Goal: Task Accomplishment & Management: Use online tool/utility

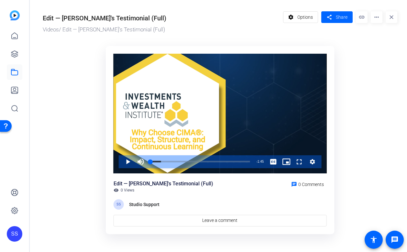
click at [9, 231] on div "SS" at bounding box center [15, 234] width 16 height 16
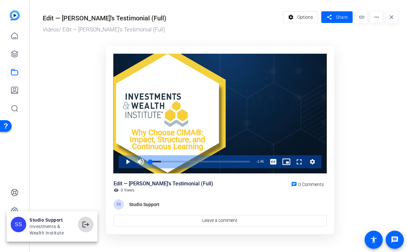
click at [87, 227] on mat-icon "logout" at bounding box center [86, 225] width 8 height 8
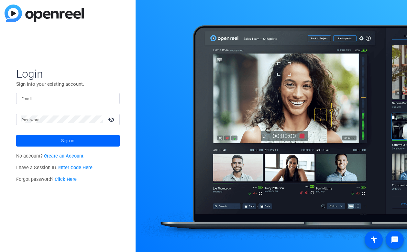
click at [93, 100] on input "Email" at bounding box center [67, 98] width 93 height 8
click at [106, 100] on input "Email" at bounding box center [67, 98] width 93 height 8
click at [109, 98] on img at bounding box center [109, 98] width 5 height 8
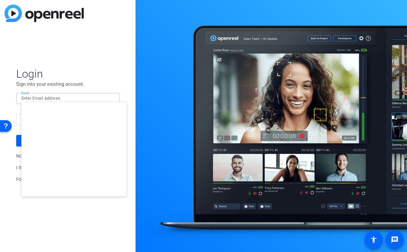
type input "studiosupport+3@openreel.com"
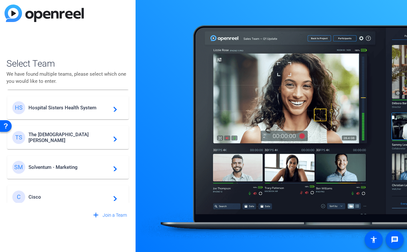
scroll to position [182, 0]
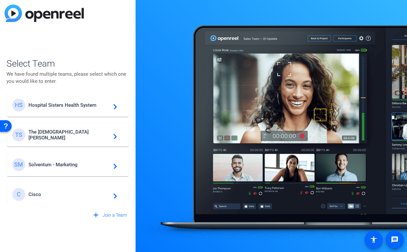
click at [68, 167] on span "Solventum - Marketing" at bounding box center [68, 165] width 81 height 6
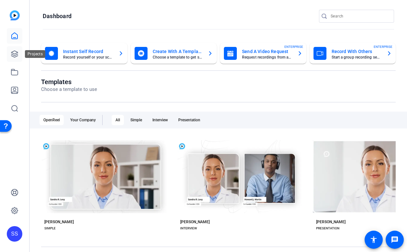
click at [17, 51] on icon at bounding box center [15, 54] width 8 height 8
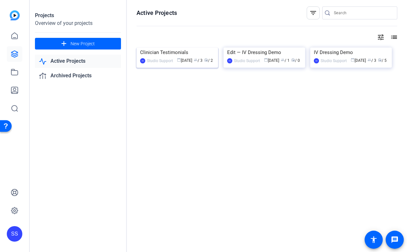
click at [171, 48] on img at bounding box center [178, 48] width 82 height 0
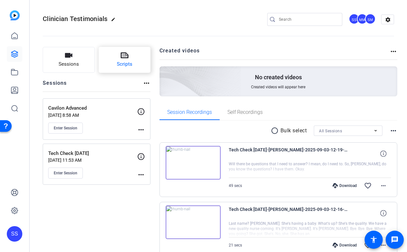
click at [131, 65] on span "Scripts" at bounding box center [125, 64] width 16 height 7
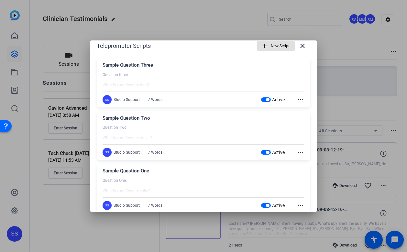
scroll to position [20, 0]
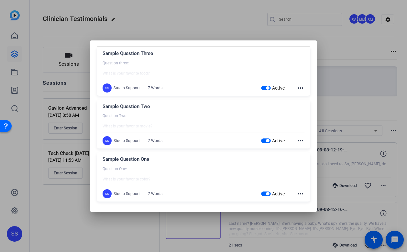
click at [302, 194] on mat-icon "more_horiz" at bounding box center [301, 194] width 8 height 8
click at [306, 199] on span "Edit" at bounding box center [315, 203] width 26 height 8
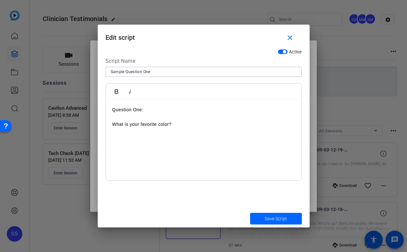
drag, startPoint x: 126, startPoint y: 72, endPoint x: 99, endPoint y: 71, distance: 26.6
click at [99, 71] on div "Active Script Name Sample Question One Bold Italic Question One: What is your f…" at bounding box center [204, 128] width 212 height 164
type input "Question One"
drag, startPoint x: 192, startPoint y: 132, endPoint x: 90, endPoint y: 104, distance: 106.0
click at [90, 104] on div "Teleprompter Scripts add New Script close Sample Question Three Question three:…" at bounding box center [203, 126] width 407 height 252
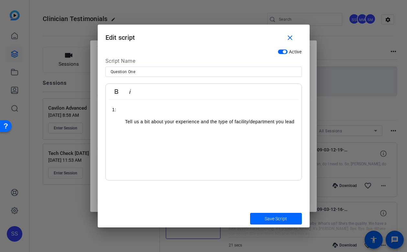
click at [120, 120] on ol "Tell us a bit about your experience and the type of facility/department you lead" at bounding box center [203, 121] width 183 height 7
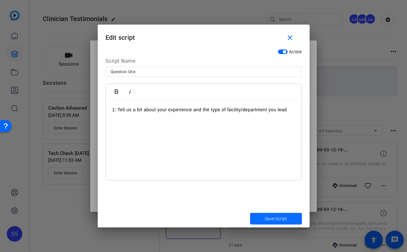
click at [275, 221] on span "Save Script" at bounding box center [276, 219] width 22 height 7
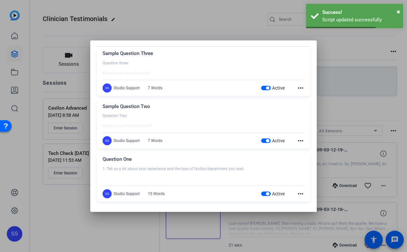
click at [302, 140] on mat-icon "more_horiz" at bounding box center [301, 141] width 8 height 8
click at [302, 149] on button "Edit" at bounding box center [315, 150] width 36 height 8
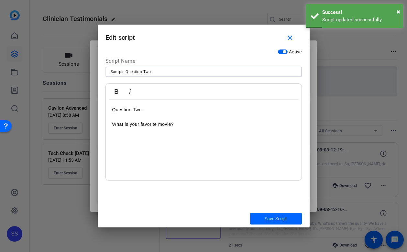
drag, startPoint x: 125, startPoint y: 72, endPoint x: 98, endPoint y: 72, distance: 26.9
click at [98, 72] on div "Active Script Name Sample Question Two Bold Italic Question Two: What is your f…" at bounding box center [204, 128] width 212 height 164
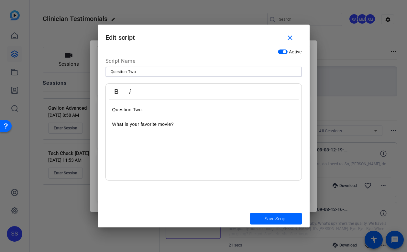
type input "Question Two"
drag, startPoint x: 110, startPoint y: 125, endPoint x: 105, endPoint y: 97, distance: 28.6
click at [105, 97] on div "Bold Italic Question Two: What is your favorite movie? Enter script here..." at bounding box center [203, 131] width 196 height 97
drag, startPoint x: 187, startPoint y: 123, endPoint x: 164, endPoint y: 109, distance: 27.1
click at [164, 109] on div "2: What is your favorite movie?" at bounding box center [204, 140] width 196 height 81
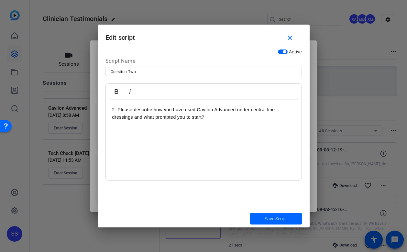
scroll to position [429, 2]
click at [279, 216] on span "Save Script" at bounding box center [276, 219] width 22 height 7
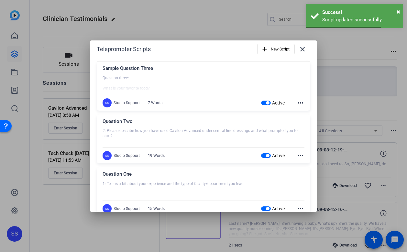
scroll to position [0, 0]
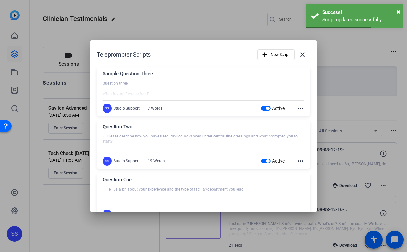
click at [302, 107] on mat-icon "more_horiz" at bounding box center [301, 109] width 8 height 8
click at [302, 115] on span "Edit" at bounding box center [315, 118] width 26 height 8
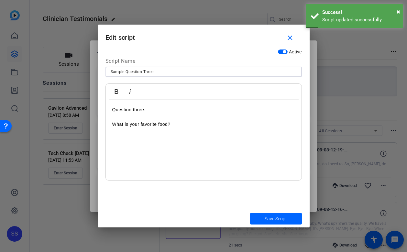
drag, startPoint x: 125, startPoint y: 70, endPoint x: 96, endPoint y: 70, distance: 29.4
click at [96, 70] on div "Teleprompter Scripts add New Script close Sample Question Three Question three:…" at bounding box center [203, 126] width 407 height 252
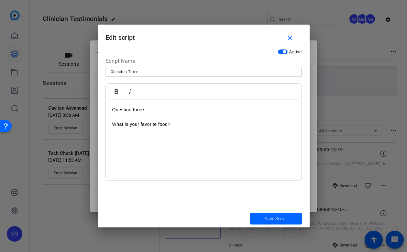
type input "Question Three"
drag, startPoint x: 191, startPoint y: 128, endPoint x: 105, endPoint y: 108, distance: 88.4
click at [105, 108] on div "Active Script Name Question Three Bold Italic Question three: What is your favo…" at bounding box center [204, 128] width 212 height 164
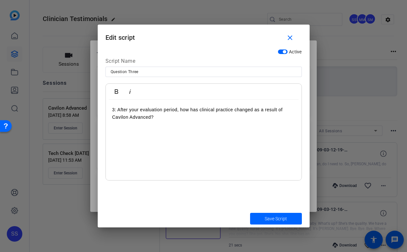
scroll to position [342, 2]
click at [265, 221] on span "Save Script" at bounding box center [276, 219] width 22 height 7
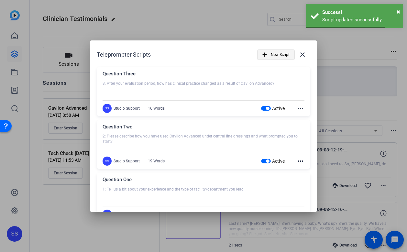
click at [280, 54] on span "New Script" at bounding box center [280, 55] width 19 height 12
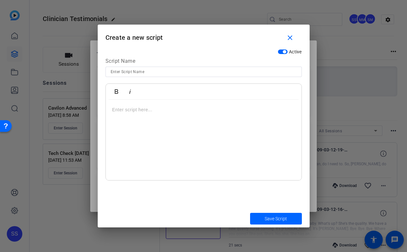
click at [178, 109] on p at bounding box center [203, 109] width 183 height 7
click at [150, 70] on input at bounding box center [204, 72] width 186 height 8
type input "Question Four"
click at [157, 124] on div at bounding box center [204, 140] width 196 height 81
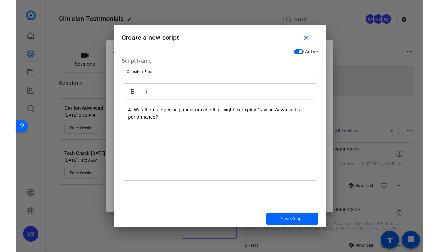
scroll to position [305, 2]
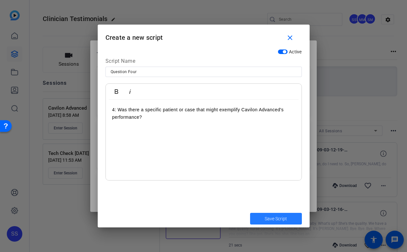
click at [266, 223] on span "submit" at bounding box center [276, 219] width 52 height 16
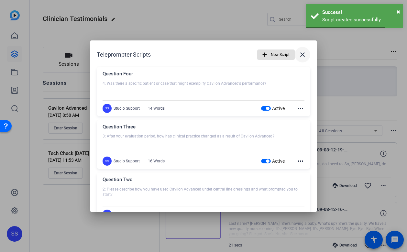
click at [302, 53] on mat-icon "close" at bounding box center [303, 55] width 8 height 8
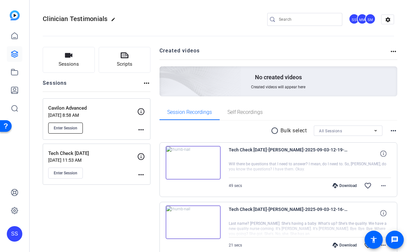
click at [75, 126] on span "Enter Session" at bounding box center [66, 128] width 24 height 5
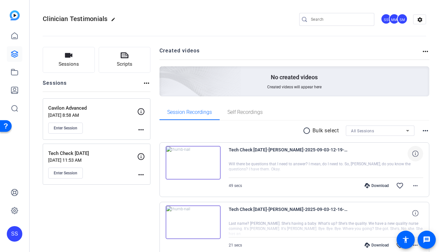
click at [407, 155] on icon at bounding box center [415, 153] width 6 height 6
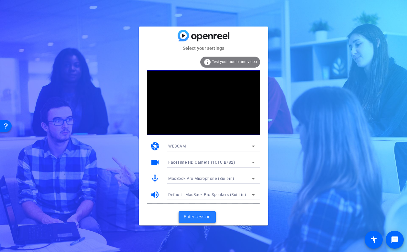
click at [198, 214] on span "Enter session" at bounding box center [197, 217] width 27 height 7
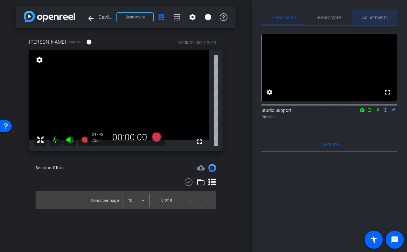
click at [377, 17] on span "Adjustments" at bounding box center [375, 17] width 26 height 5
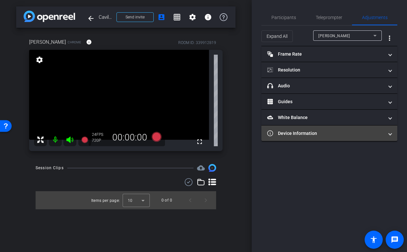
click at [310, 132] on mat-panel-title "Device Information" at bounding box center [325, 133] width 117 height 7
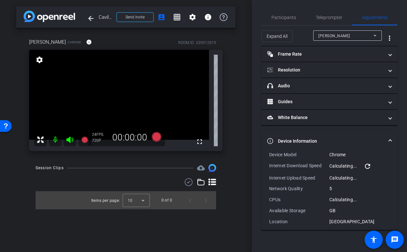
type input "11000"
drag, startPoint x: 350, startPoint y: 232, endPoint x: 263, endPoint y: 152, distance: 117.7
click at [263, 152] on div "Device Model Chrome Internet Download Speed 52.55 Mbps refresh Internet Upload …" at bounding box center [329, 195] width 136 height 89
copy div "Device Model Chrome Internet Download Speed 52.55 Mbps refresh Internet Upload …"
click at [279, 15] on span "Participants" at bounding box center [284, 17] width 25 height 5
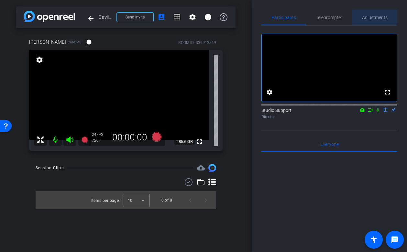
click at [379, 23] on span "Adjustments" at bounding box center [375, 18] width 26 height 16
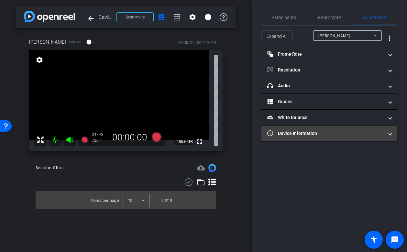
click at [303, 141] on mat-expansion-panel-header "Device Information" at bounding box center [329, 134] width 136 height 16
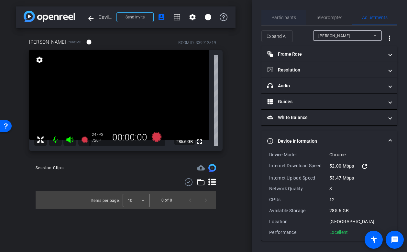
click at [277, 18] on span "Participants" at bounding box center [284, 17] width 25 height 5
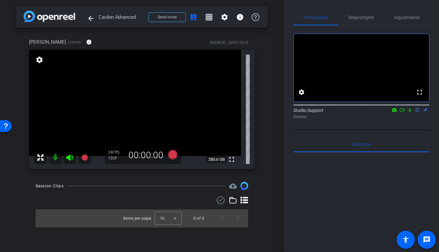
drag, startPoint x: 140, startPoint y: 19, endPoint x: 99, endPoint y: 19, distance: 41.4
click at [99, 19] on span "Cavilon Advanced" at bounding box center [122, 17] width 46 height 13
copy span "Cavilon Advanced"
click at [401, 18] on span "Adjustments" at bounding box center [407, 17] width 26 height 5
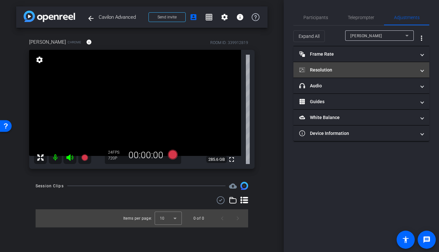
click at [363, 68] on mat-panel-title "Resolution" at bounding box center [357, 70] width 117 height 7
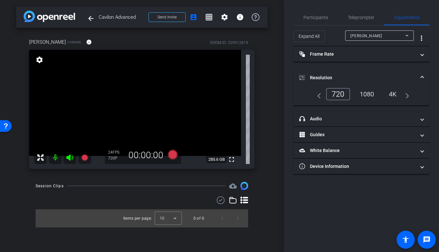
click at [369, 96] on div "1080" at bounding box center [367, 94] width 24 height 11
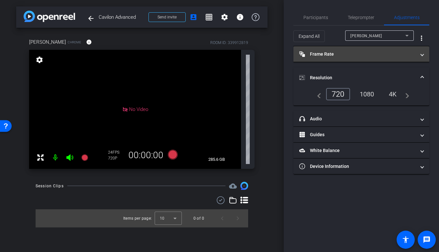
click at [366, 52] on mat-panel-title "Frame Rate Frame Rate" at bounding box center [357, 54] width 117 height 7
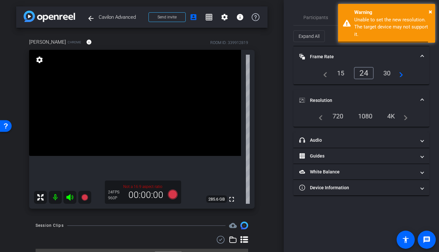
click at [387, 72] on div "30" at bounding box center [387, 73] width 17 height 11
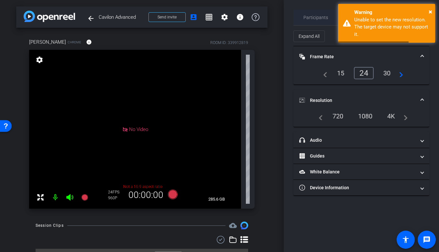
click at [315, 21] on span "Participants" at bounding box center [316, 18] width 25 height 16
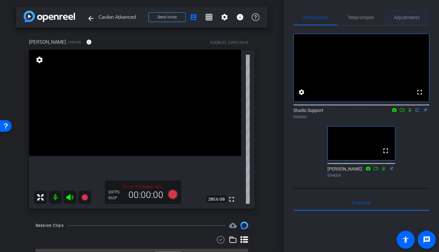
click at [399, 21] on span "Adjustments" at bounding box center [407, 18] width 26 height 16
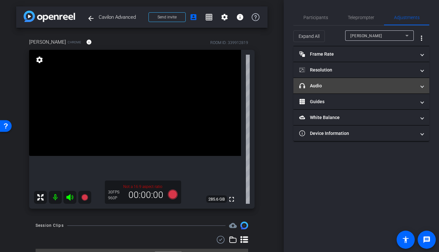
click at [349, 85] on mat-panel-title "headphone icon Audio" at bounding box center [357, 86] width 117 height 7
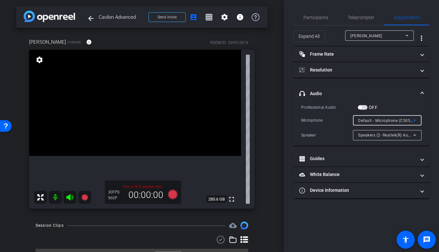
click at [392, 123] on div "Default - Microphone (C505e HD Webcam) (046d:08e4)" at bounding box center [385, 121] width 55 height 8
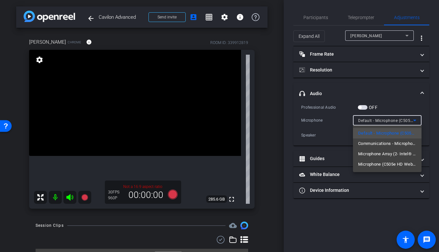
click at [324, 68] on div at bounding box center [219, 126] width 439 height 252
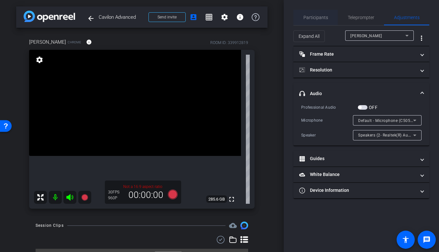
click at [318, 17] on span "Participants" at bounding box center [316, 17] width 25 height 5
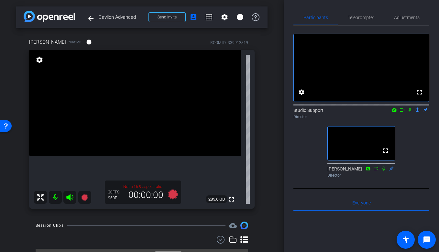
drag, startPoint x: 140, startPoint y: 18, endPoint x: 100, endPoint y: 18, distance: 40.1
click at [100, 18] on span "Cavilon Advanced" at bounding box center [122, 17] width 46 height 13
copy span "Cavilon Advanced"
click at [267, 145] on div "latonya Chrome info ROOM ID: 339912819 fullscreen settings 285.6 GB Not a 16:9 …" at bounding box center [141, 121] width 251 height 187
click at [394, 18] on span "Adjustments" at bounding box center [407, 17] width 26 height 5
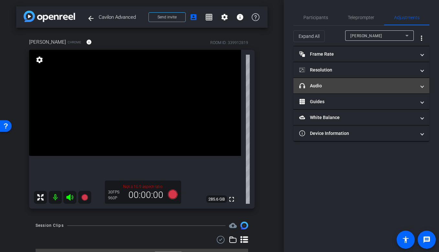
click at [336, 88] on mat-panel-title "headphone icon Audio" at bounding box center [357, 86] width 117 height 7
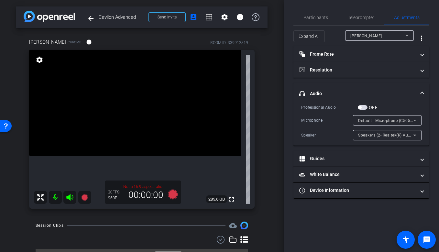
click at [372, 120] on span "Default - Microphone (C505e HD Webcam) (046d:08e4)" at bounding box center [410, 120] width 105 height 5
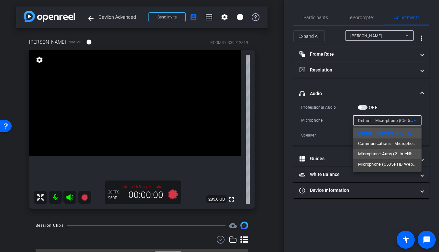
click at [392, 156] on span "Microphone Array (2- Intel® Smart Sound Technology for Digital Microphones)" at bounding box center [387, 154] width 58 height 8
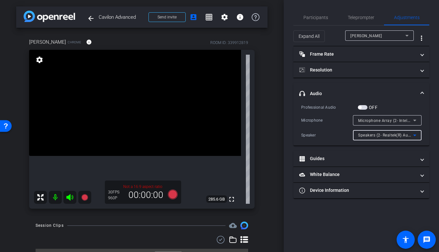
click at [381, 138] on div "Speakers (2- Realtek(R) Audio)" at bounding box center [385, 135] width 55 height 8
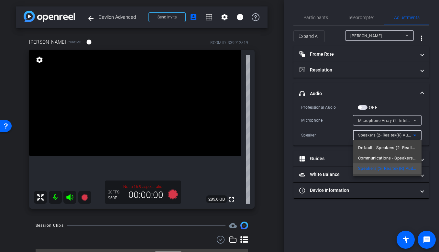
click at [311, 15] on div at bounding box center [219, 126] width 439 height 252
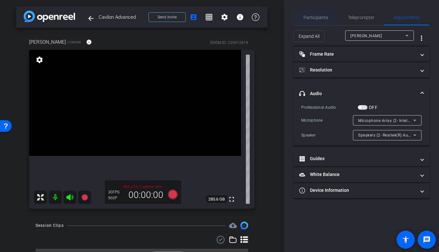
click at [317, 21] on span "Participants" at bounding box center [316, 18] width 25 height 16
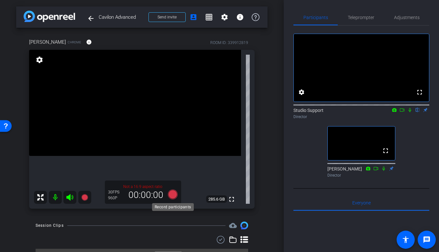
click at [174, 193] on icon at bounding box center [173, 195] width 10 height 10
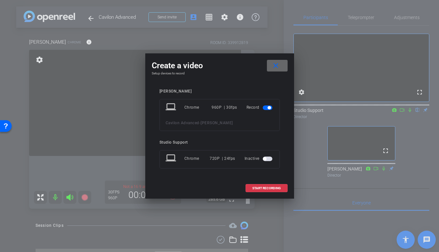
click at [278, 63] on mat-icon "close" at bounding box center [276, 66] width 8 height 8
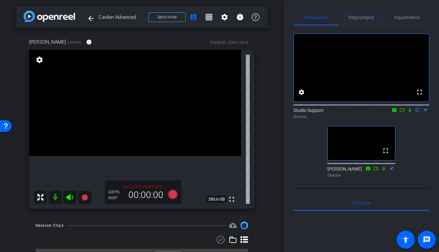
click at [376, 23] on div "Teleprompter" at bounding box center [361, 18] width 46 height 16
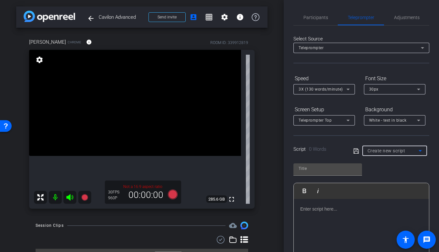
click at [392, 149] on span "Create new script" at bounding box center [387, 150] width 38 height 5
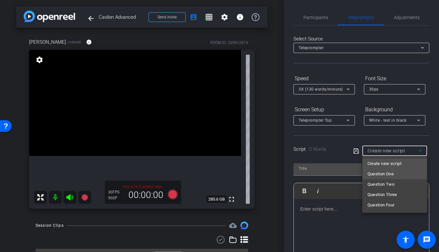
click at [385, 174] on span "Question One" at bounding box center [381, 174] width 27 height 8
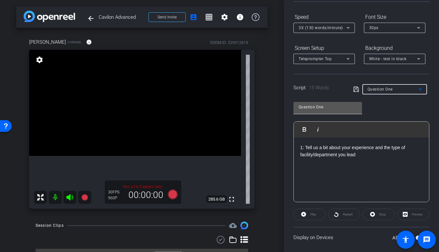
scroll to position [102, 0]
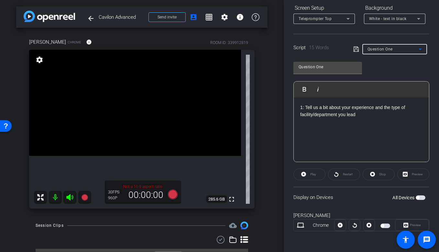
click at [407, 197] on span "button" at bounding box center [421, 197] width 10 height 5
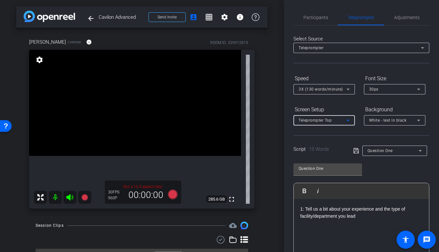
click at [330, 122] on span "Teleprompter Top" at bounding box center [315, 120] width 33 height 5
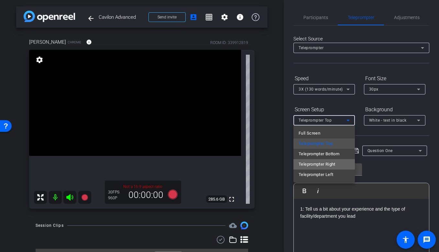
click at [311, 167] on span "Teleprompter Right" at bounding box center [317, 165] width 37 height 8
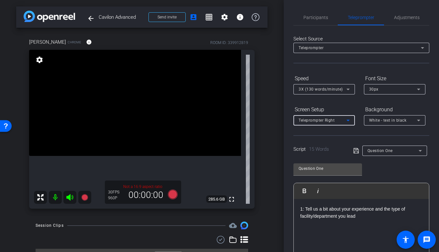
click at [326, 123] on div "Teleprompter Right" at bounding box center [323, 120] width 48 height 8
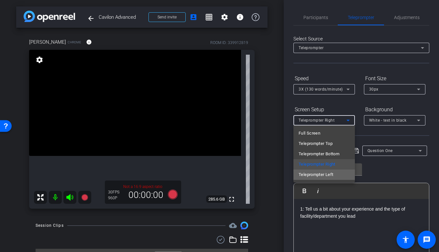
click at [325, 173] on span "Teleprompter Left" at bounding box center [316, 175] width 35 height 8
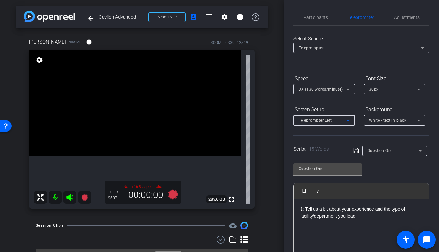
click at [336, 118] on div "Teleprompter Left" at bounding box center [323, 120] width 48 height 8
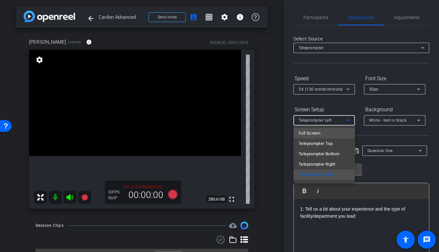
click at [327, 133] on mat-option "Full Screen" at bounding box center [324, 133] width 61 height 10
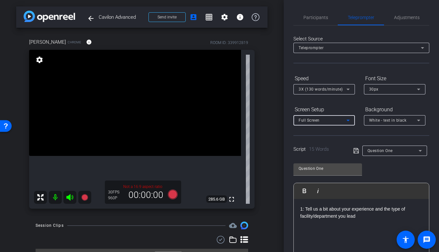
click at [327, 124] on div "Full Screen" at bounding box center [323, 120] width 48 height 8
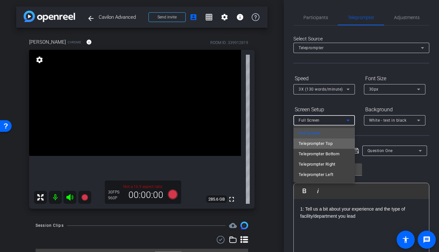
click at [322, 143] on span "Teleprompter Top" at bounding box center [316, 144] width 34 height 8
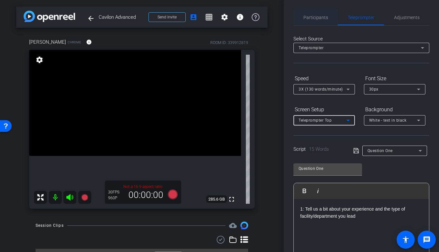
click at [316, 17] on span "Participants" at bounding box center [316, 17] width 25 height 5
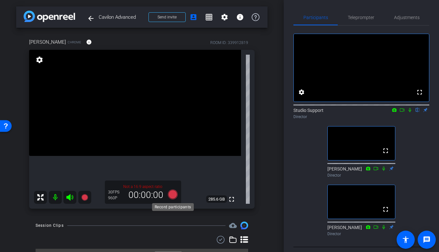
click at [174, 196] on icon at bounding box center [173, 195] width 10 height 10
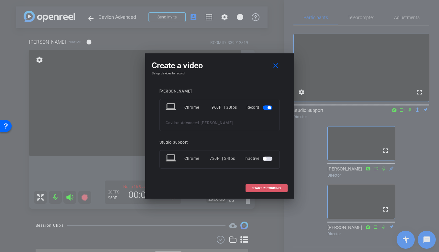
click at [274, 187] on span "START RECORDING" at bounding box center [266, 188] width 28 height 3
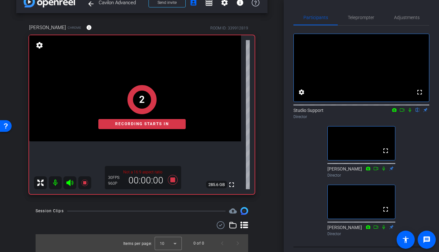
scroll to position [15, 0]
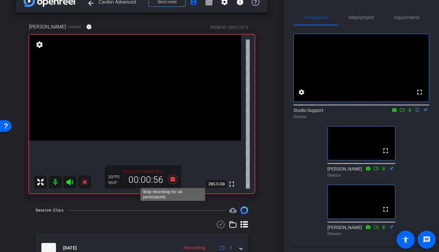
click at [174, 180] on icon at bounding box center [173, 179] width 10 height 10
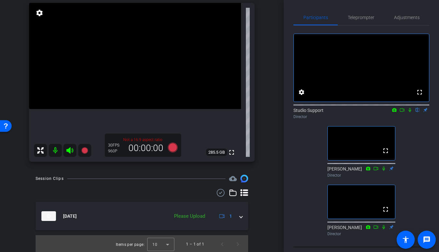
scroll to position [49, 0]
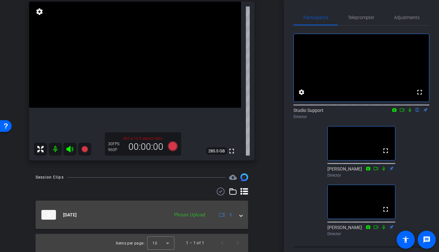
click at [245, 216] on mat-expansion-panel-header "Sep 8, 2025 Please Upload 1" at bounding box center [142, 215] width 213 height 28
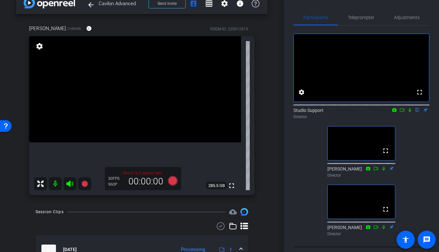
scroll to position [17, 0]
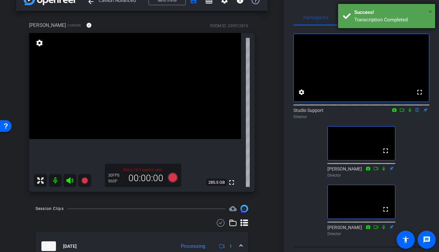
click at [407, 10] on span "×" at bounding box center [431, 12] width 4 height 8
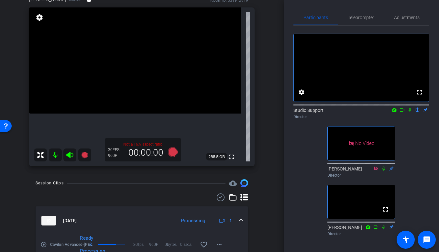
scroll to position [68, 0]
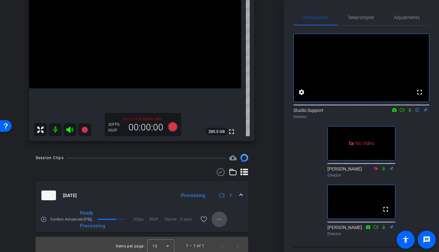
click at [222, 218] on mat-icon "more_horiz" at bounding box center [220, 220] width 8 height 8
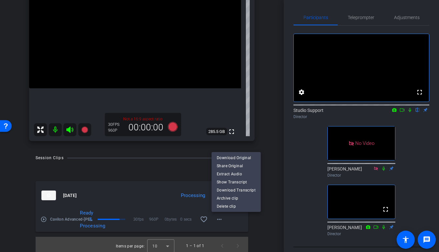
click at [183, 176] on div at bounding box center [219, 126] width 439 height 252
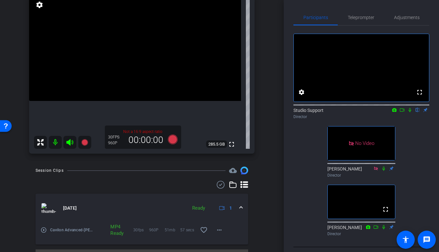
scroll to position [58, 0]
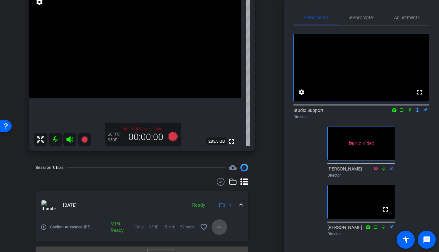
click at [220, 230] on mat-icon "more_horiz" at bounding box center [220, 227] width 8 height 8
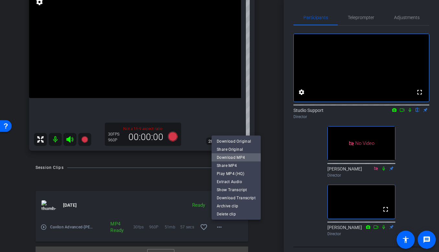
click at [244, 157] on span "Download MP4" at bounding box center [236, 157] width 39 height 8
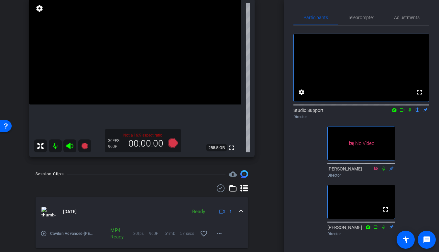
scroll to position [42, 0]
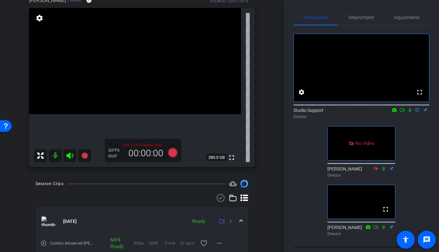
click at [348, 120] on div "Studio Support flip Director" at bounding box center [362, 113] width 136 height 13
click at [365, 21] on span "Teleprompter" at bounding box center [361, 18] width 27 height 16
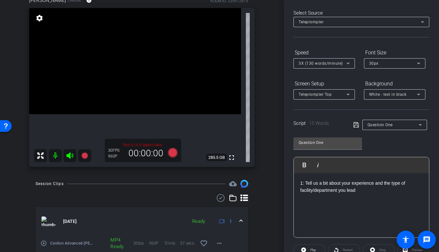
scroll to position [56, 0]
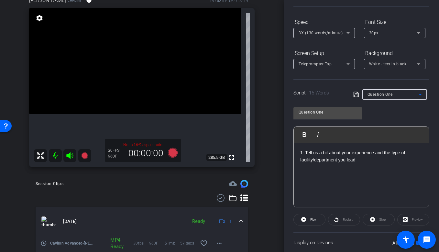
click at [390, 93] on span "Question One" at bounding box center [380, 94] width 25 height 5
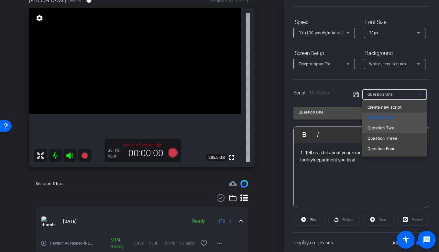
click at [380, 127] on span "Question Two" at bounding box center [381, 128] width 27 height 8
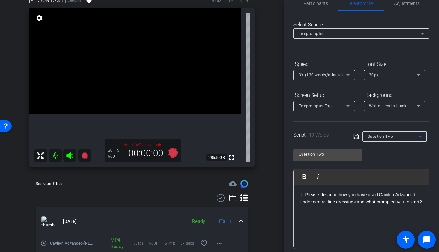
scroll to position [0, 0]
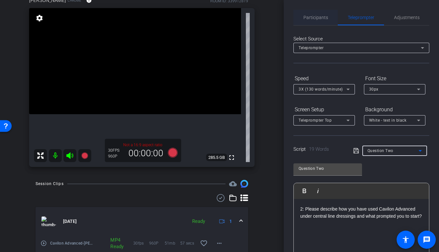
click at [308, 18] on span "Participants" at bounding box center [316, 17] width 25 height 5
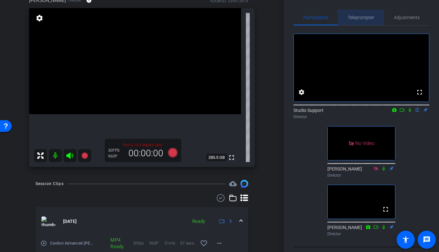
click at [357, 22] on span "Teleprompter" at bounding box center [361, 18] width 27 height 16
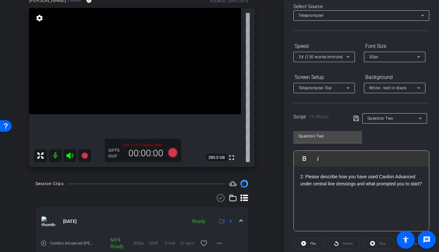
scroll to position [52, 0]
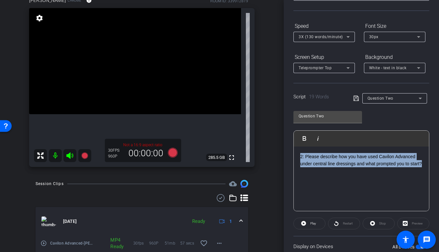
drag, startPoint x: 323, startPoint y: 171, endPoint x: 286, endPoint y: 153, distance: 40.8
click at [286, 153] on div "Participants Teleprompter Adjustments settings Studio Support flip Director She…" at bounding box center [361, 126] width 155 height 252
copy p "2: Please describe how you have used Cavilon Advanced under central line dressi…"
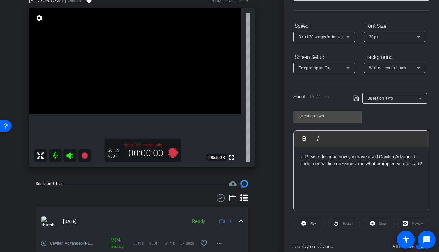
click at [375, 102] on div "Question Two" at bounding box center [395, 98] width 54 height 10
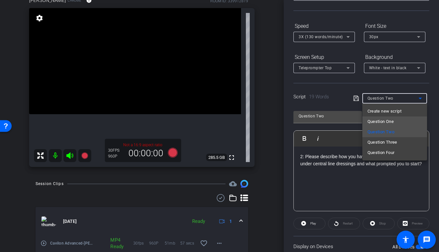
click at [380, 120] on span "Question One" at bounding box center [381, 122] width 27 height 8
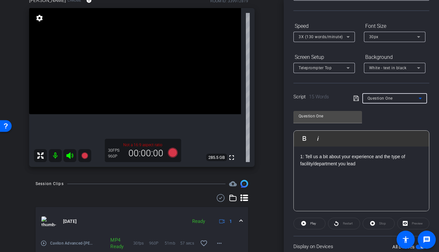
click at [369, 177] on div "1: Tell us a bit about your experience and the type of facility/department you …" at bounding box center [361, 179] width 135 height 65
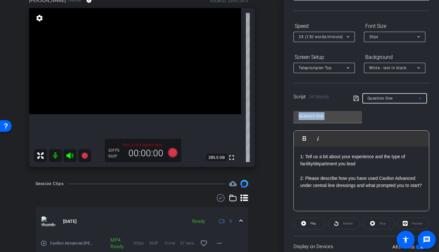
drag, startPoint x: 405, startPoint y: 98, endPoint x: 383, endPoint y: 180, distance: 84.1
click at [383, 180] on openreel-capture-teleprompter "Speed 3X (130 words/minute) Font Size 30px Screen Setup Teleprompter Top Backgr…" at bounding box center [362, 156] width 136 height 271
click at [383, 180] on p "2: Please describe how you have used Cavilon Advanced under central line dressi…" at bounding box center [361, 182] width 122 height 15
click at [356, 98] on icon at bounding box center [356, 98] width 6 height 8
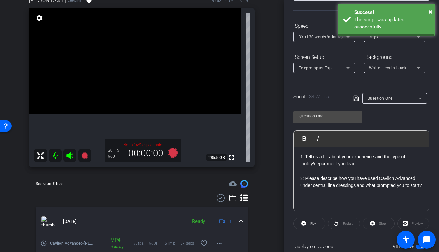
click at [393, 104] on div at bounding box center [394, 107] width 65 height 7
click at [394, 102] on div "Question One" at bounding box center [393, 98] width 51 height 8
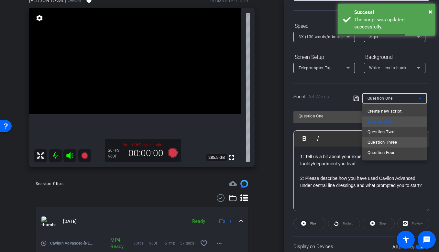
click at [387, 141] on span "Question Three" at bounding box center [383, 143] width 30 height 8
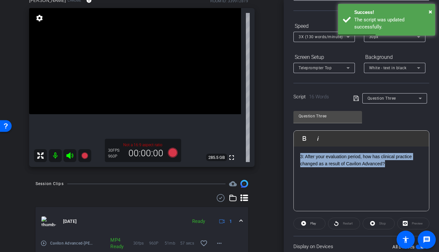
drag, startPoint x: 398, startPoint y: 161, endPoint x: 282, endPoint y: 142, distance: 117.7
click at [282, 142] on div "arrow_back Cavilon Advanced Back to project Send invite account_box grid_on set…" at bounding box center [219, 126] width 439 height 252
copy p "3: After your evaluation period, how has clinical practice changed as a result …"
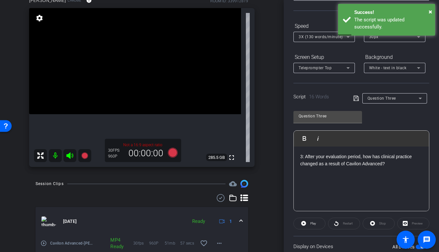
click at [378, 98] on span "Question Three" at bounding box center [382, 98] width 28 height 5
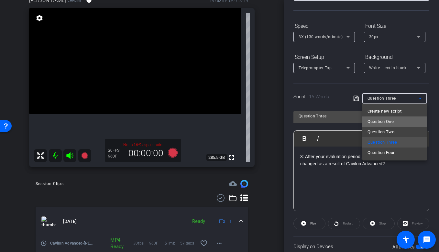
click at [387, 119] on span "Question One" at bounding box center [381, 122] width 27 height 8
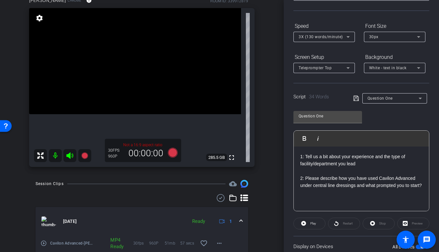
click at [359, 204] on div "1: Tell us a bit about your experience and the type of facility/department you …" at bounding box center [361, 179] width 135 height 65
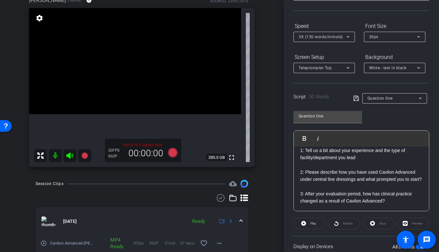
click at [374, 101] on div "Question One" at bounding box center [393, 98] width 51 height 8
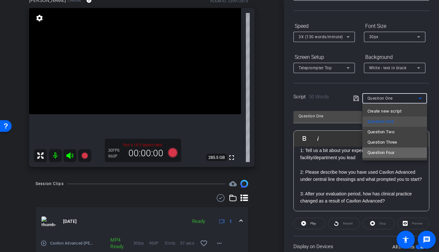
click at [378, 151] on span "Question Four" at bounding box center [381, 153] width 27 height 8
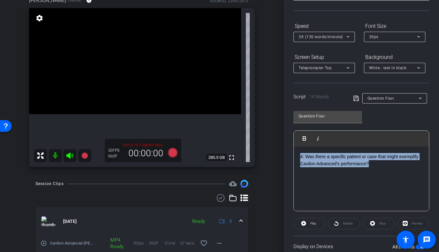
drag, startPoint x: 377, startPoint y: 167, endPoint x: 289, endPoint y: 142, distance: 91.2
click at [289, 142] on div "Participants Teleprompter Adjustments settings Studio Support flip Director She…" at bounding box center [361, 126] width 155 height 252
copy p "4: Was there a specific patient or case that might exemplify Cavilon Advanced's…"
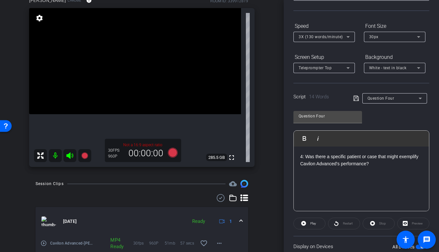
click at [386, 95] on div "Question Four" at bounding box center [393, 98] width 51 height 8
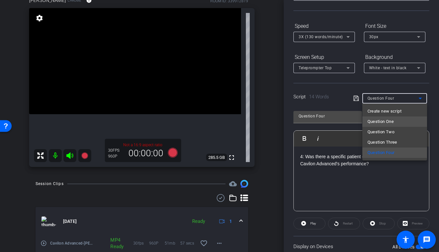
click at [381, 123] on span "Question One" at bounding box center [381, 122] width 27 height 8
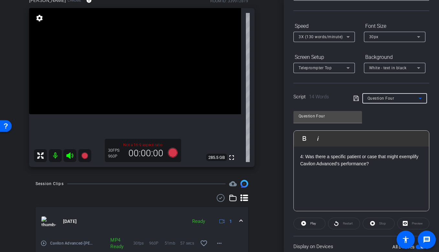
type input "Question One"
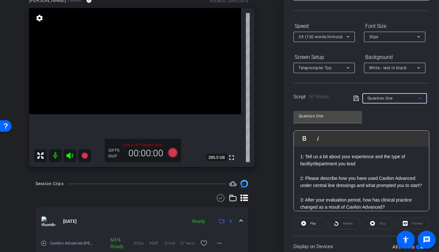
scroll to position [13, 0]
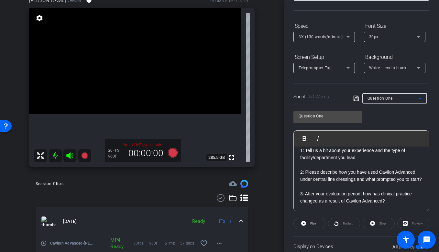
click at [407, 205] on div "1: Tell us a bit about your experience and the type of facility/department you …" at bounding box center [361, 175] width 135 height 71
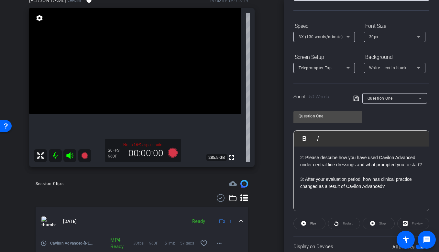
scroll to position [29, 0]
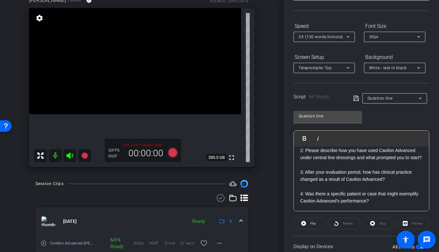
click at [359, 95] on span at bounding box center [357, 98] width 9 height 6
click at [358, 96] on icon at bounding box center [355, 98] width 5 height 5
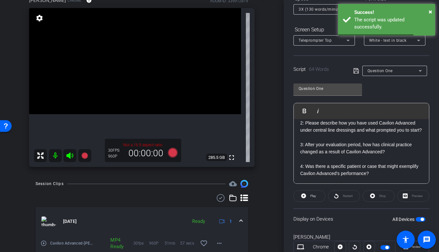
scroll to position [93, 0]
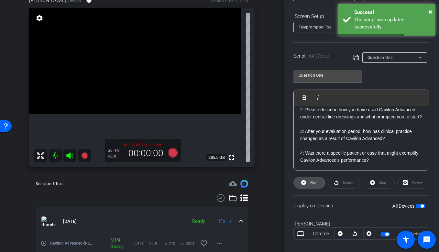
click at [310, 184] on span "Play" at bounding box center [312, 182] width 7 height 9
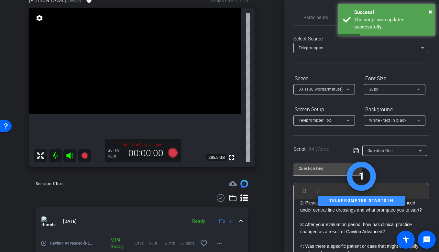
scroll to position [102, 0]
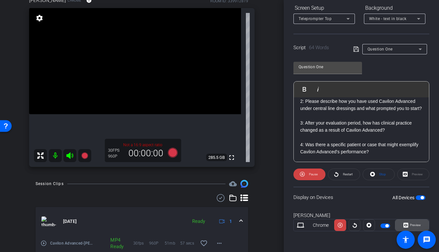
click at [407, 225] on span "Preview" at bounding box center [415, 225] width 11 height 4
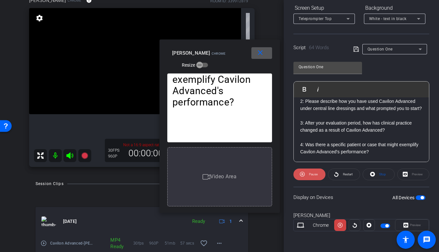
click at [310, 174] on span "Pause" at bounding box center [313, 174] width 9 height 4
click at [310, 174] on span "Play" at bounding box center [312, 174] width 7 height 9
click at [310, 174] on span "Pause" at bounding box center [313, 174] width 9 height 4
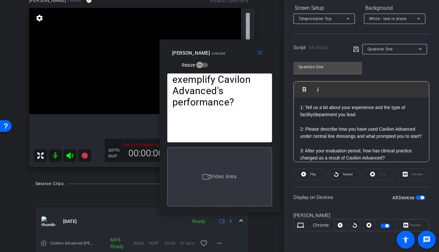
click at [299, 105] on div "1: Tell us a bit about your experience and the type of facility/department you …" at bounding box center [361, 143] width 135 height 93
click at [304, 93] on button "Play Play from this location" at bounding box center [305, 89] width 15 height 13
click at [304, 172] on icon at bounding box center [302, 174] width 5 height 8
click at [262, 54] on mat-icon "close" at bounding box center [260, 53] width 8 height 8
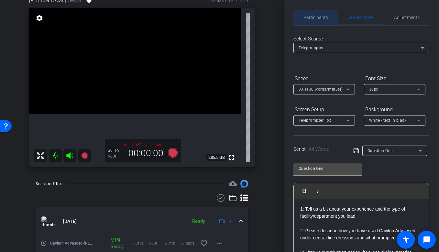
click at [327, 20] on span "Participants" at bounding box center [316, 18] width 25 height 16
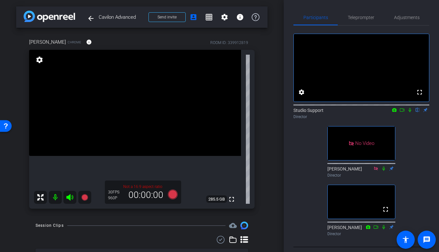
click at [407, 112] on icon at bounding box center [409, 110] width 5 height 5
click at [407, 112] on icon at bounding box center [410, 110] width 4 height 4
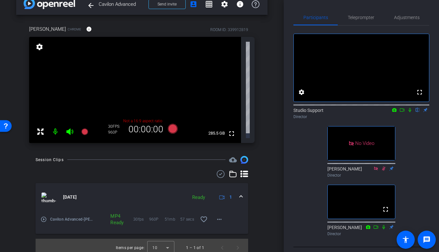
scroll to position [14, 0]
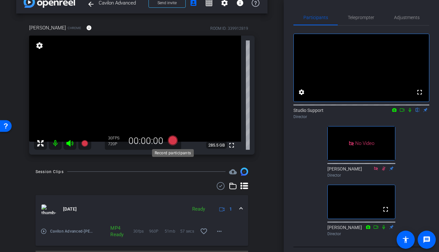
click at [173, 140] on icon at bounding box center [173, 141] width 10 height 10
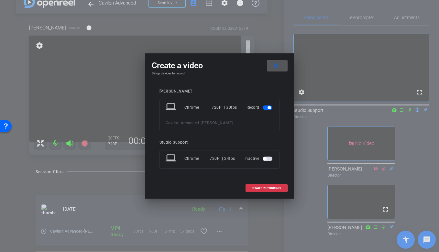
click at [275, 65] on mat-icon "close" at bounding box center [276, 66] width 8 height 8
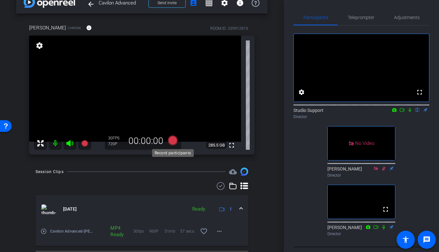
click at [174, 139] on icon at bounding box center [173, 141] width 10 height 10
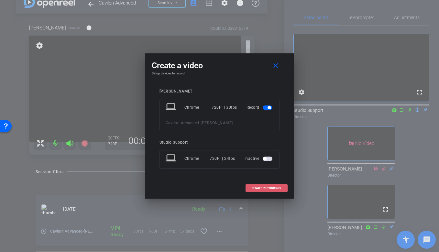
click at [257, 187] on span "START RECORDING" at bounding box center [266, 188] width 28 height 3
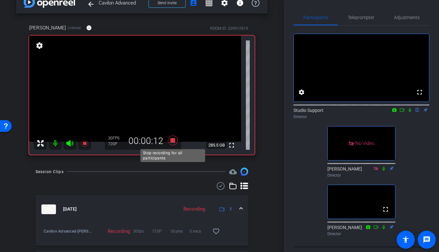
click at [171, 143] on icon at bounding box center [173, 141] width 10 height 10
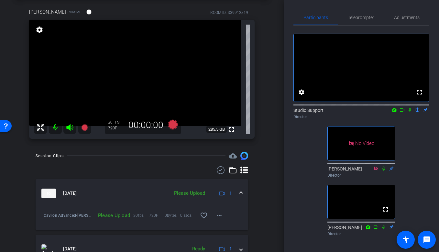
scroll to position [31, 0]
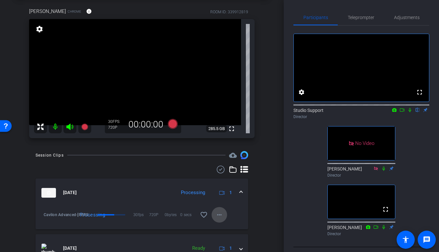
click at [223, 218] on mat-icon "more_horiz" at bounding box center [220, 215] width 8 height 8
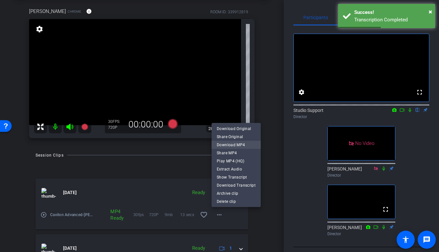
click at [250, 145] on span "Download MP4" at bounding box center [236, 145] width 39 height 8
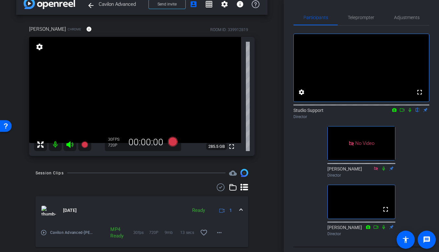
scroll to position [0, 0]
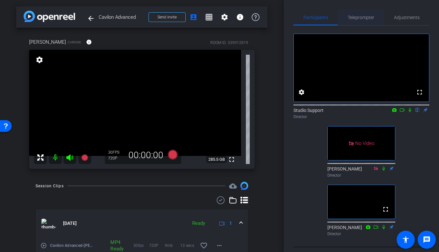
click at [354, 19] on span "Teleprompter" at bounding box center [361, 17] width 27 height 5
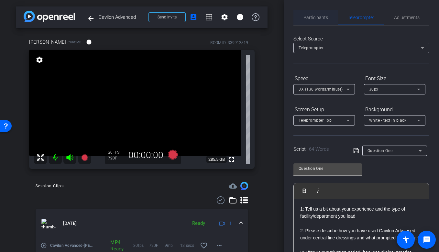
click at [314, 18] on span "Participants" at bounding box center [316, 17] width 25 height 5
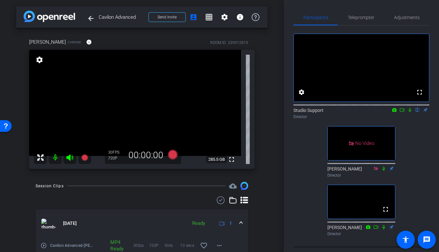
click at [174, 179] on div "arrow_back Cavilon Advanced Back to project Send invite account_box grid_on set…" at bounding box center [142, 126] width 284 height 252
click at [176, 155] on icon at bounding box center [173, 155] width 10 height 10
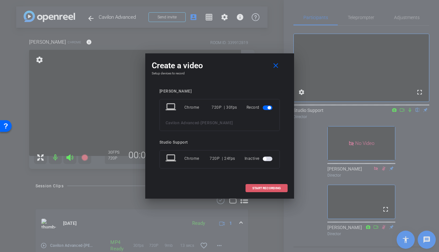
click at [264, 185] on span at bounding box center [266, 189] width 41 height 16
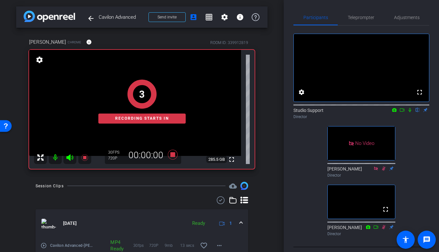
click at [407, 112] on icon at bounding box center [409, 110] width 5 height 5
click at [355, 17] on span "Teleprompter" at bounding box center [361, 17] width 27 height 5
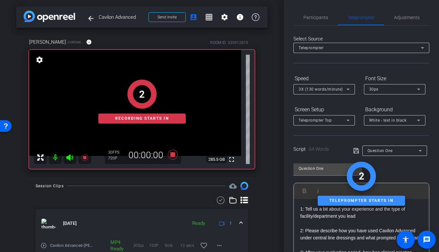
scroll to position [102, 0]
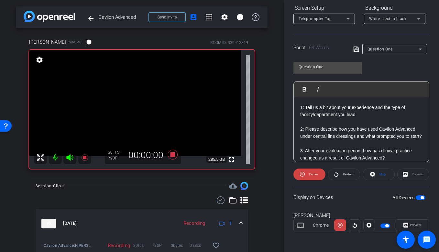
click at [407, 226] on span "Preview" at bounding box center [415, 225] width 11 height 4
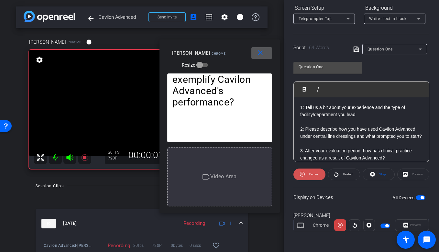
click at [313, 174] on span "Pause" at bounding box center [313, 174] width 9 height 4
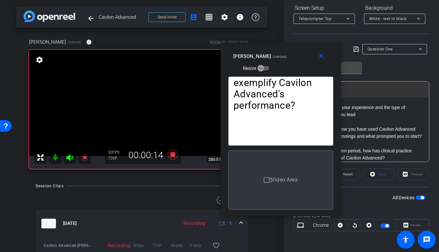
drag, startPoint x: 195, startPoint y: 51, endPoint x: 256, endPoint y: 54, distance: 61.2
click at [273, 55] on span "Chrome" at bounding box center [280, 57] width 14 height 4
click at [171, 155] on icon at bounding box center [173, 155] width 10 height 10
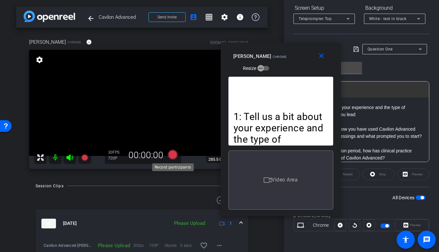
click at [174, 156] on icon at bounding box center [173, 155] width 10 height 10
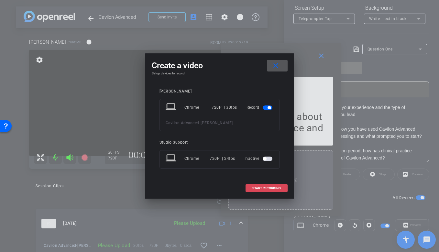
click at [259, 189] on span "START RECORDING" at bounding box center [266, 188] width 28 height 3
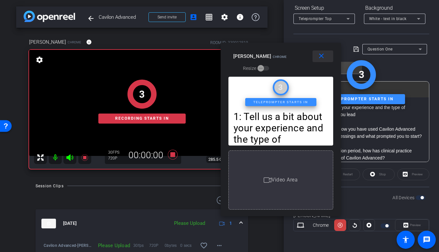
click at [325, 51] on span at bounding box center [323, 57] width 21 height 16
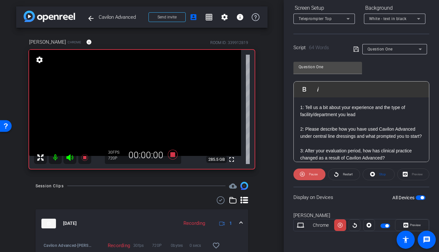
click at [314, 175] on span "Pause" at bounding box center [313, 174] width 9 height 4
click at [407, 219] on span at bounding box center [411, 225] width 33 height 16
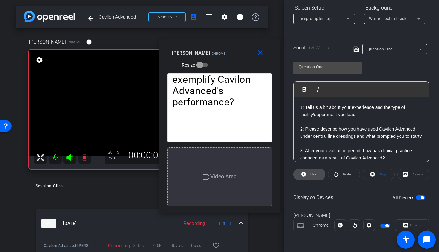
click at [323, 173] on span at bounding box center [309, 175] width 31 height 16
click at [323, 175] on span at bounding box center [310, 175] width 32 height 16
click at [260, 50] on mat-icon "close" at bounding box center [260, 53] width 8 height 8
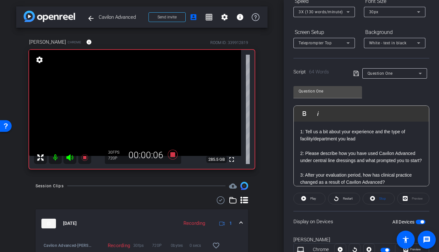
scroll to position [0, 0]
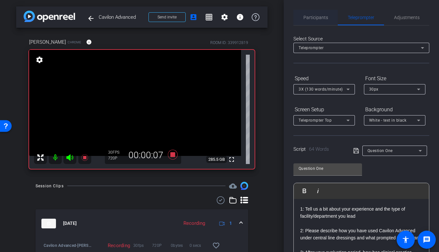
click at [303, 14] on div "Participants" at bounding box center [316, 18] width 44 height 16
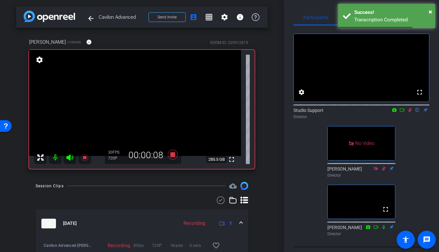
click at [407, 112] on icon at bounding box center [409, 110] width 5 height 5
click at [407, 13] on span "×" at bounding box center [431, 12] width 4 height 8
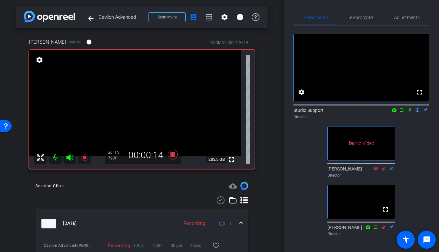
click at [407, 112] on icon at bounding box center [409, 110] width 5 height 5
click at [361, 14] on span "Teleprompter" at bounding box center [361, 18] width 27 height 16
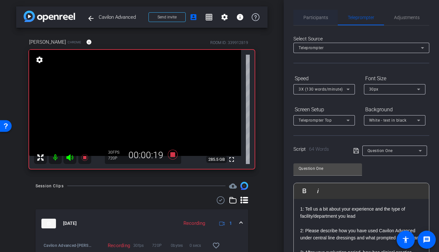
click at [303, 18] on div "Participants" at bounding box center [316, 18] width 44 height 16
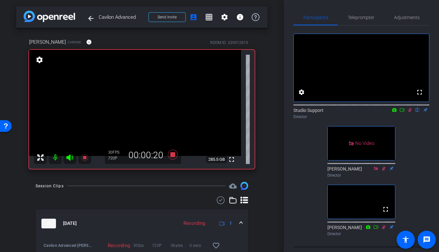
click at [407, 112] on icon at bounding box center [409, 110] width 5 height 5
click at [361, 17] on span "Teleprompter" at bounding box center [361, 17] width 27 height 5
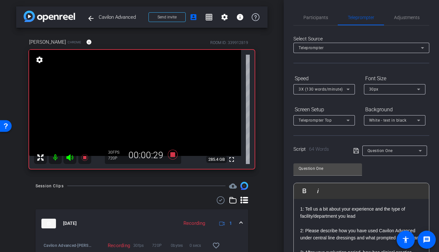
scroll to position [102, 0]
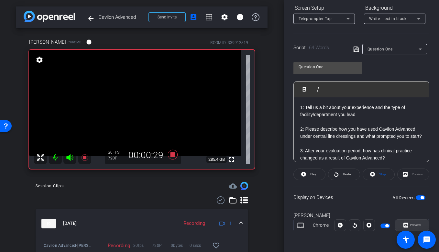
click at [407, 221] on span "Preview" at bounding box center [414, 225] width 13 height 9
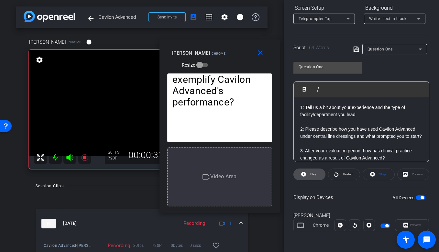
click at [303, 173] on icon at bounding box center [303, 174] width 5 height 8
click at [303, 173] on icon at bounding box center [302, 174] width 5 height 8
click at [258, 55] on mat-icon "close" at bounding box center [260, 53] width 8 height 8
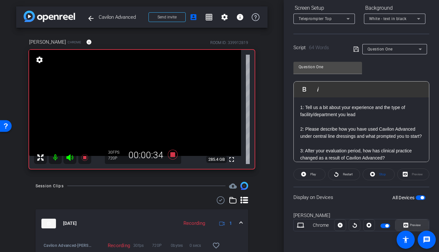
click at [406, 221] on icon at bounding box center [406, 225] width 5 height 10
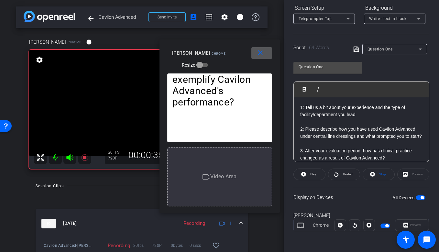
click at [264, 53] on mat-icon "close" at bounding box center [260, 53] width 8 height 8
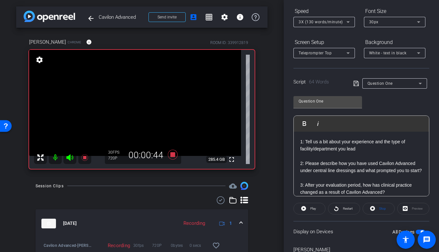
scroll to position [0, 0]
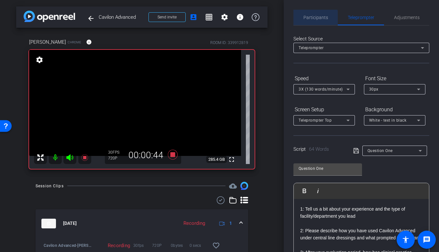
click at [310, 21] on span "Participants" at bounding box center [316, 18] width 25 height 16
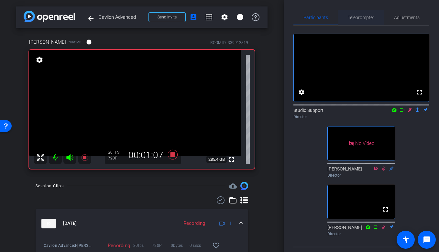
click at [362, 14] on span "Teleprompter" at bounding box center [361, 18] width 27 height 16
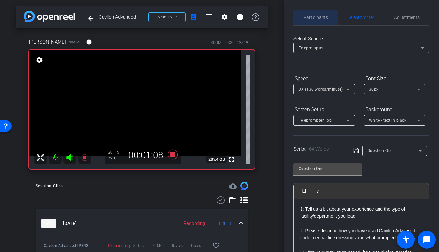
click at [313, 14] on span "Participants" at bounding box center [316, 18] width 25 height 16
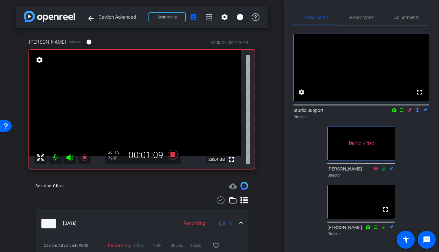
click at [407, 112] on icon at bounding box center [410, 110] width 4 height 4
click at [175, 153] on icon at bounding box center [173, 155] width 16 height 12
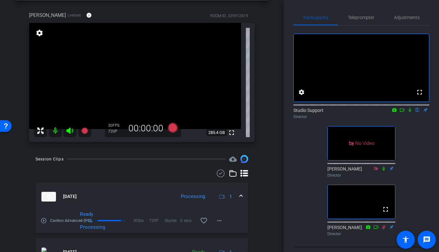
scroll to position [34, 0]
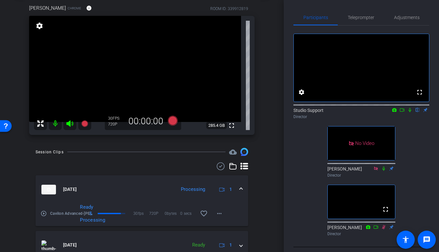
click at [44, 212] on mat-icon "play_circle_outline" at bounding box center [43, 213] width 6 height 6
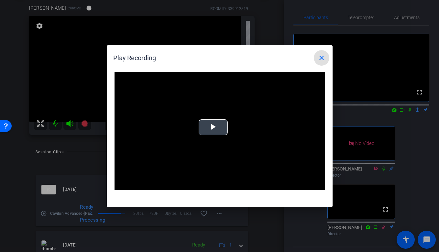
click at [213, 127] on span "Video Player" at bounding box center [213, 127] width 0 height 0
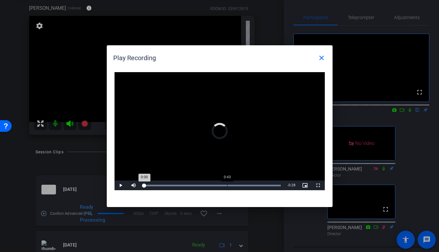
click at [227, 189] on div "Loaded : 100.00% 0:43 0:00" at bounding box center [212, 186] width 144 height 10
click at [316, 56] on span at bounding box center [322, 58] width 16 height 16
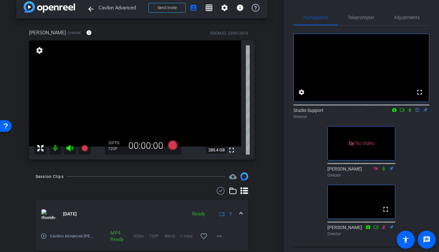
scroll to position [0, 0]
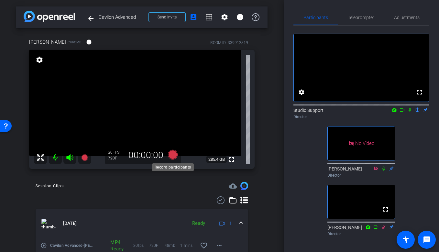
click at [176, 157] on icon at bounding box center [173, 155] width 16 height 12
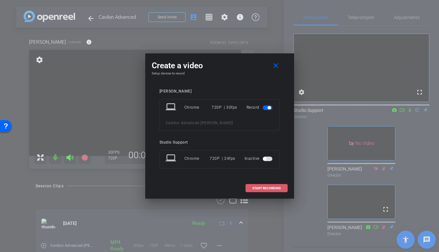
click at [268, 188] on span "START RECORDING" at bounding box center [266, 188] width 28 height 3
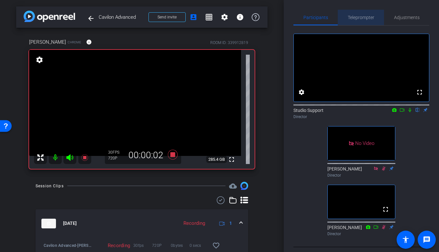
click at [355, 20] on span "Teleprompter" at bounding box center [361, 18] width 27 height 16
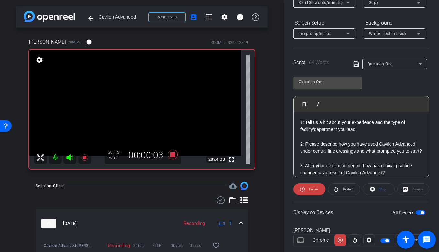
scroll to position [102, 0]
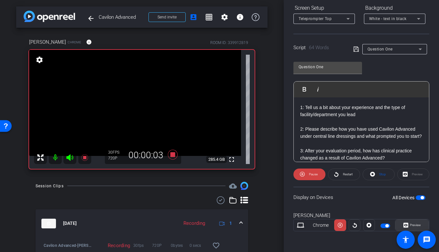
click at [407, 226] on span "Preview" at bounding box center [415, 225] width 11 height 4
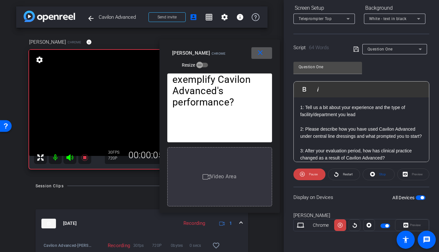
scroll to position [26, 0]
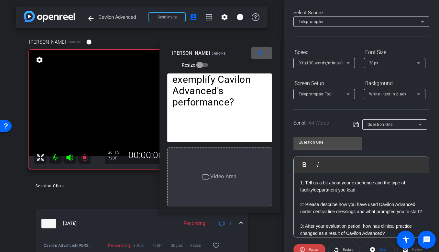
click at [299, 183] on div "1: Tell us a bit about your experience and the type of facility/department you …" at bounding box center [361, 219] width 135 height 93
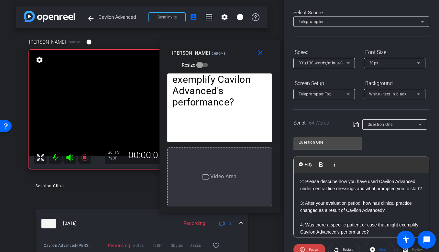
scroll to position [35, 0]
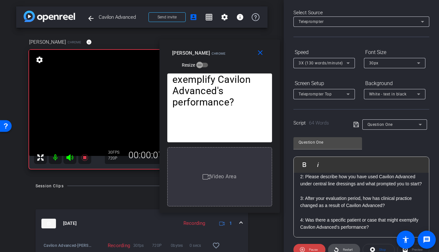
click at [338, 250] on icon at bounding box center [336, 250] width 5 height 8
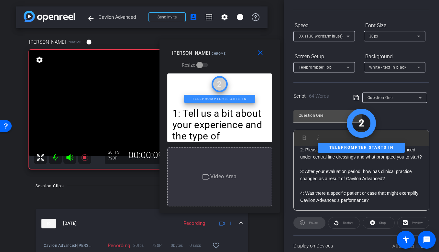
scroll to position [0, 0]
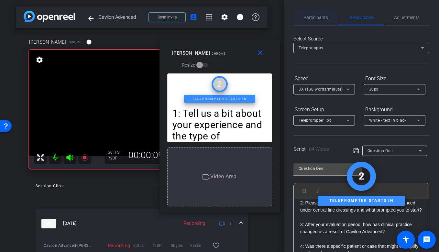
click at [313, 12] on span "Participants" at bounding box center [316, 18] width 25 height 16
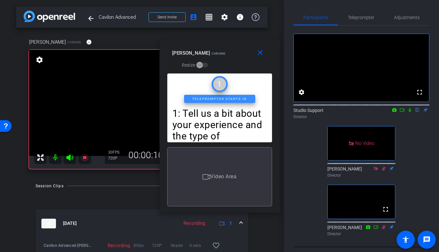
click at [407, 112] on icon at bounding box center [409, 110] width 5 height 5
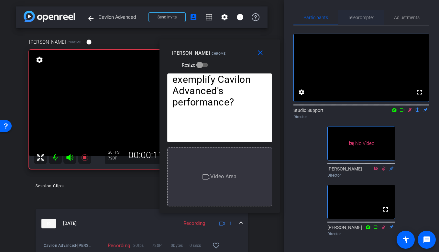
click at [365, 20] on span "Teleprompter" at bounding box center [361, 18] width 27 height 16
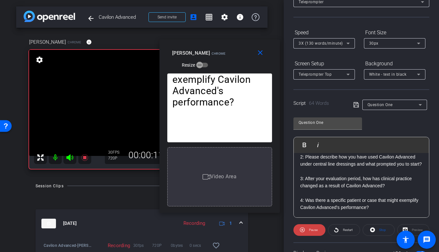
scroll to position [67, 0]
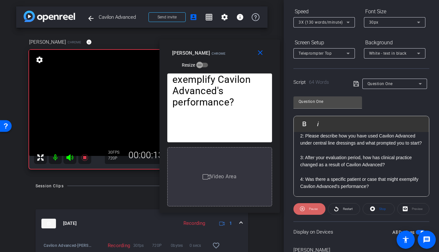
click at [309, 209] on span "Pause" at bounding box center [313, 209] width 9 height 4
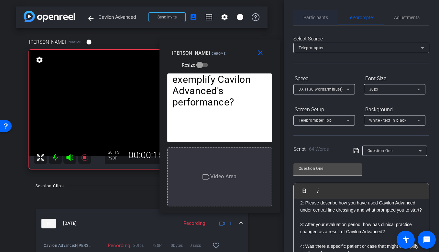
click at [321, 17] on span "Participants" at bounding box center [316, 17] width 25 height 5
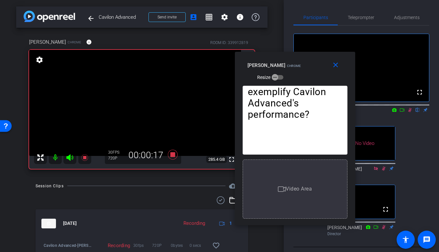
drag, startPoint x: 191, startPoint y: 47, endPoint x: 267, endPoint y: 59, distance: 76.8
click at [267, 59] on div "close latonya Chrome Resize" at bounding box center [295, 66] width 120 height 29
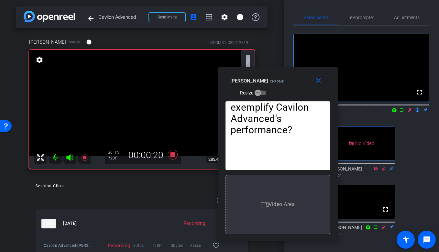
drag, startPoint x: 267, startPoint y: 59, endPoint x: 250, endPoint y: 74, distance: 23.2
click at [250, 74] on div "close latonya Chrome Resize" at bounding box center [278, 81] width 120 height 29
click at [365, 18] on span "Teleprompter" at bounding box center [361, 17] width 27 height 5
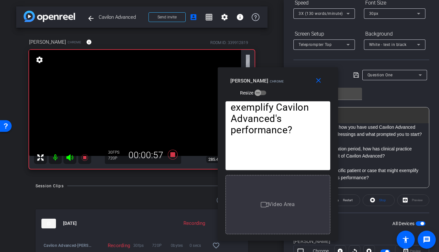
scroll to position [76, 0]
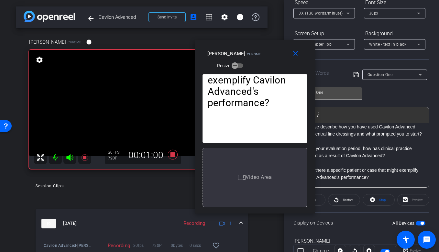
drag, startPoint x: 269, startPoint y: 78, endPoint x: 246, endPoint y: 51, distance: 35.8
click at [244, 61] on mat-slide-toggle "Resize" at bounding box center [225, 66] width 36 height 10
click at [300, 53] on span at bounding box center [296, 54] width 21 height 16
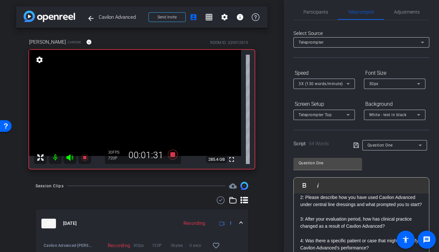
scroll to position [0, 0]
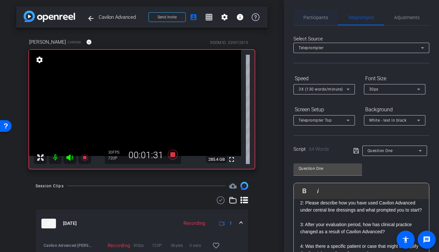
click at [307, 20] on span "Participants" at bounding box center [316, 17] width 25 height 5
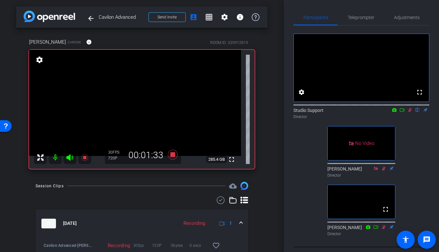
click at [407, 112] on icon at bounding box center [409, 110] width 5 height 5
click at [175, 152] on icon at bounding box center [173, 155] width 16 height 12
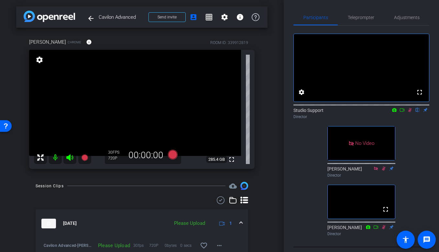
click at [407, 112] on icon at bounding box center [410, 110] width 4 height 4
click at [174, 155] on icon at bounding box center [173, 155] width 10 height 10
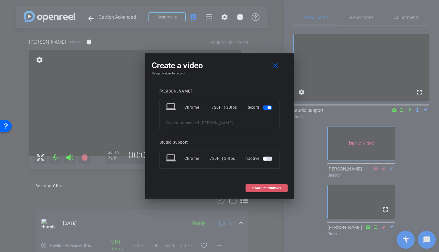
click at [261, 187] on span "START RECORDING" at bounding box center [266, 188] width 28 height 3
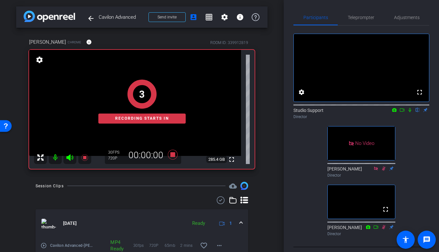
click at [407, 112] on icon at bounding box center [410, 110] width 3 height 4
click at [358, 9] on div "Participants Teleprompter Adjustments fullscreen settings Studio Support flip D…" at bounding box center [361, 126] width 155 height 252
click at [358, 18] on span "Teleprompter" at bounding box center [361, 17] width 27 height 5
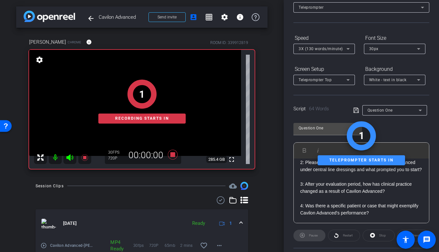
scroll to position [102, 0]
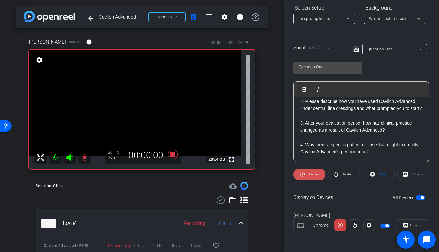
click at [310, 174] on span "Pause" at bounding box center [313, 174] width 9 height 4
click at [407, 222] on span "Preview" at bounding box center [414, 225] width 13 height 9
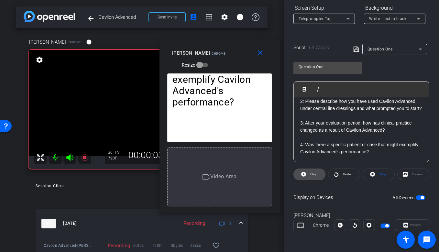
click at [313, 175] on span "Play" at bounding box center [313, 174] width 6 height 4
click at [313, 175] on span "Pause" at bounding box center [313, 174] width 9 height 4
click at [264, 59] on span at bounding box center [261, 53] width 21 height 16
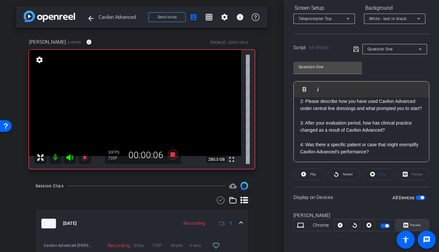
click at [406, 226] on icon at bounding box center [406, 225] width 5 height 5
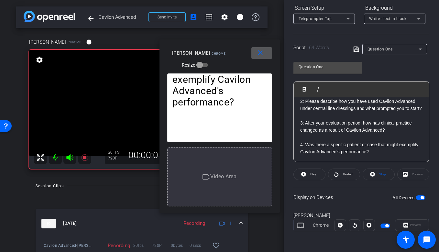
click at [263, 53] on mat-icon "close" at bounding box center [260, 53] width 8 height 8
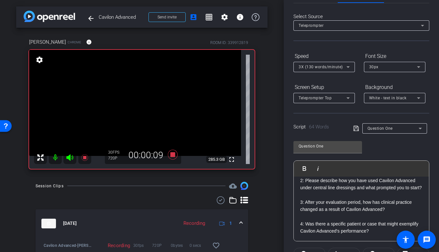
scroll to position [0, 0]
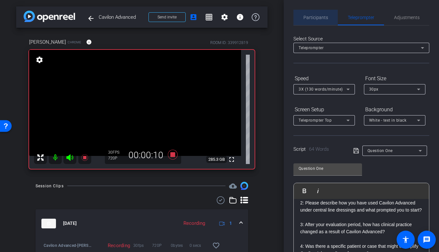
click at [305, 14] on span "Participants" at bounding box center [316, 18] width 25 height 16
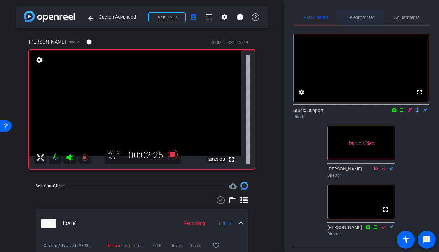
click at [352, 16] on span "Teleprompter" at bounding box center [361, 17] width 27 height 5
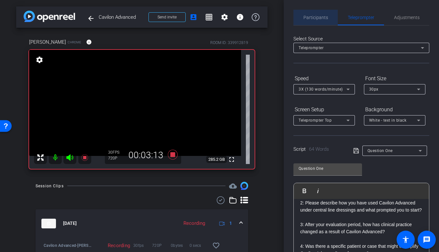
click at [321, 13] on span "Participants" at bounding box center [316, 18] width 25 height 16
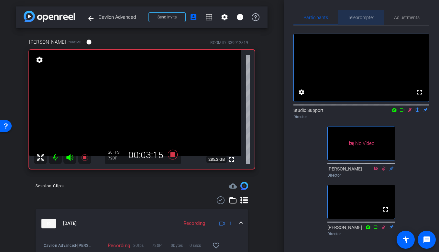
click at [359, 13] on span "Teleprompter" at bounding box center [361, 18] width 27 height 16
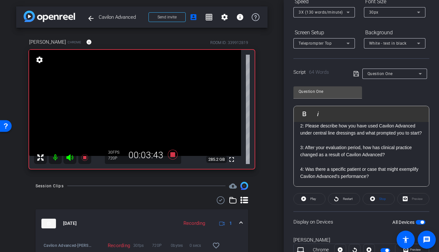
scroll to position [83, 0]
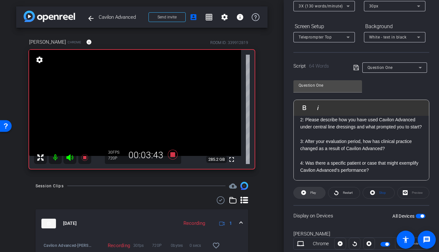
click at [315, 191] on span "Play" at bounding box center [313, 193] width 6 height 4
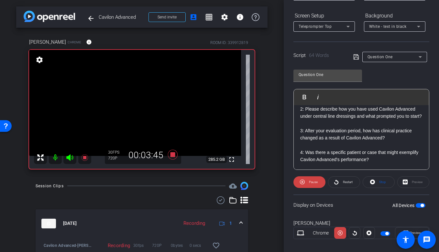
scroll to position [102, 0]
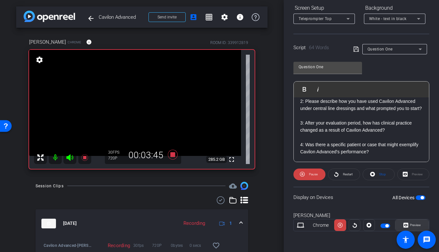
click at [407, 225] on span "Preview" at bounding box center [415, 225] width 11 height 4
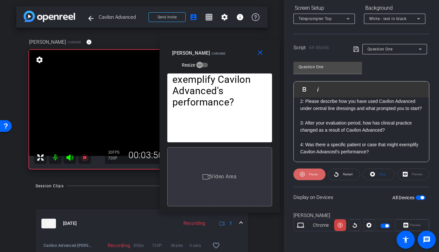
click at [308, 172] on span "Pause" at bounding box center [312, 174] width 10 height 9
click at [308, 174] on span at bounding box center [309, 175] width 31 height 16
click at [308, 174] on span "Pause" at bounding box center [312, 174] width 10 height 9
click at [264, 50] on mat-icon "close" at bounding box center [260, 53] width 8 height 8
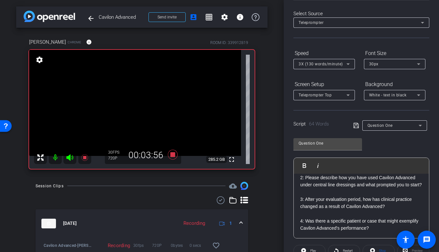
scroll to position [2, 0]
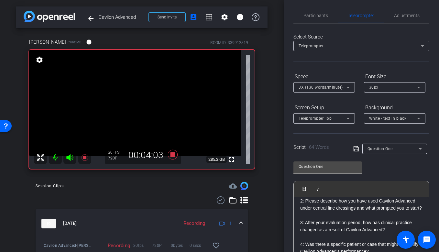
click at [407, 84] on div "30px" at bounding box center [393, 87] width 48 height 8
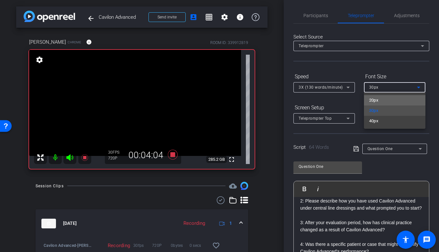
click at [384, 97] on mat-option "20px" at bounding box center [394, 100] width 61 height 10
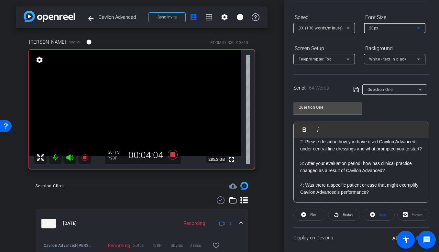
scroll to position [102, 0]
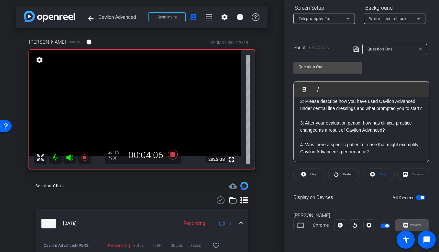
click at [407, 225] on span "Preview" at bounding box center [415, 225] width 11 height 4
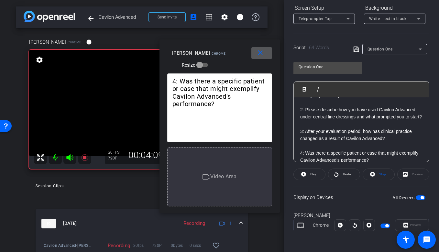
scroll to position [14, 0]
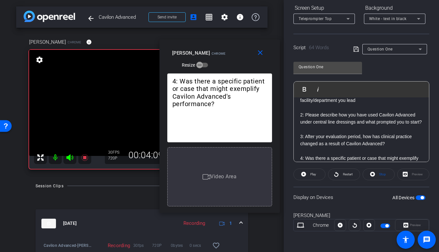
click at [300, 114] on div "1: Tell us a bit about your experience and the type of facility/department you …" at bounding box center [361, 129] width 135 height 93
click at [299, 87] on img "button" at bounding box center [301, 89] width 4 height 4
click at [265, 55] on span at bounding box center [261, 53] width 21 height 16
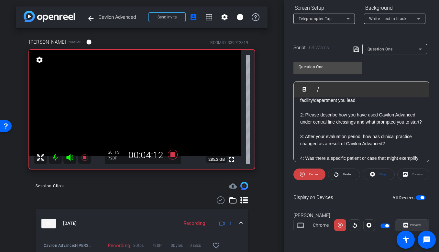
click at [407, 228] on span "Preview" at bounding box center [414, 225] width 13 height 9
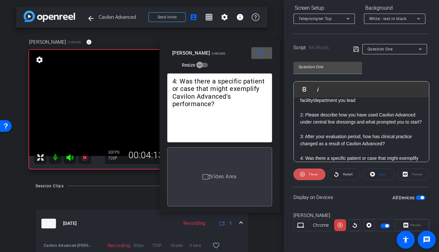
click at [315, 175] on span "Pause" at bounding box center [313, 174] width 9 height 4
click at [261, 53] on mat-icon "close" at bounding box center [260, 53] width 8 height 8
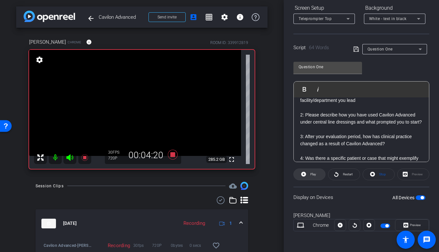
click at [310, 176] on span "Play" at bounding box center [312, 174] width 7 height 9
click at [407, 224] on span "Preview" at bounding box center [415, 225] width 11 height 4
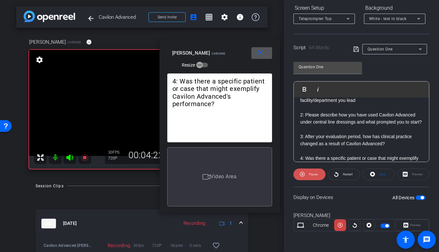
click at [311, 172] on span "Pause" at bounding box center [312, 174] width 10 height 9
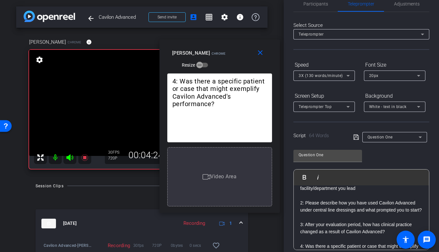
scroll to position [0, 0]
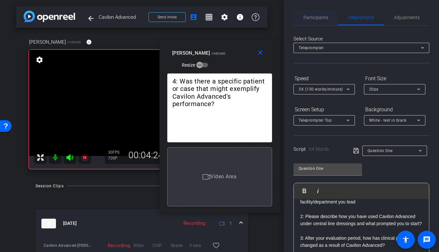
click at [310, 17] on span "Participants" at bounding box center [316, 17] width 25 height 5
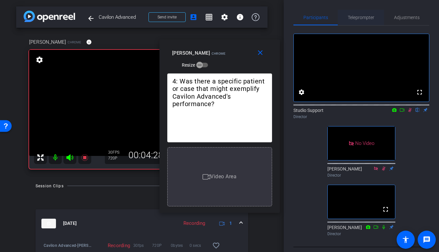
click at [363, 16] on span "Teleprompter" at bounding box center [361, 17] width 27 height 5
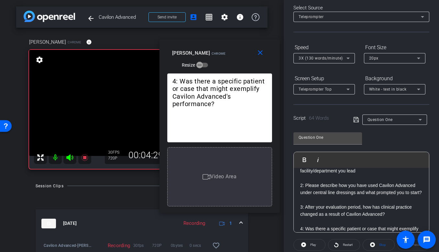
scroll to position [102, 0]
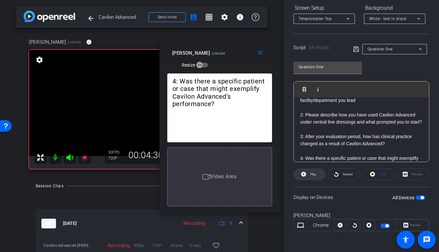
click at [314, 175] on span "Play" at bounding box center [313, 174] width 6 height 4
click at [314, 175] on span "Pause" at bounding box center [313, 174] width 9 height 4
click at [264, 51] on button "close" at bounding box center [261, 53] width 21 height 12
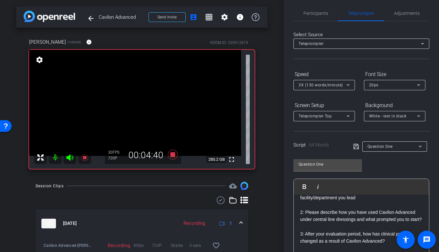
scroll to position [0, 0]
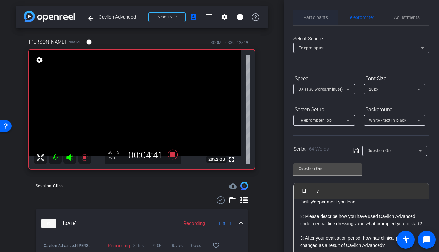
click at [312, 21] on span "Participants" at bounding box center [316, 18] width 25 height 16
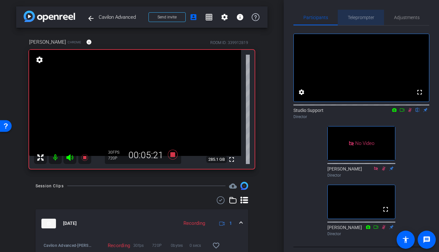
click at [357, 17] on span "Teleprompter" at bounding box center [361, 17] width 27 height 5
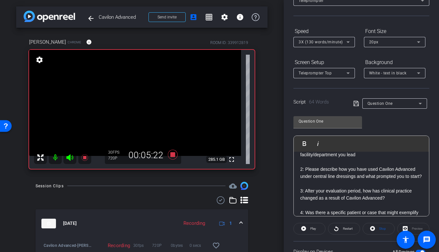
scroll to position [102, 0]
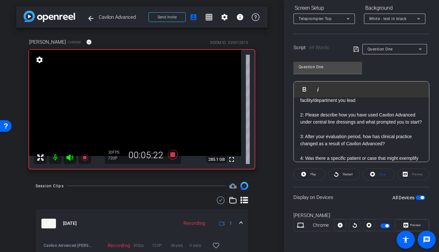
click at [309, 181] on openreel-capture-teleprompter "Speed 3X (130 words/minute) Font Size 20px Screen Setup Teleprompter Top Backgr…" at bounding box center [362, 107] width 136 height 271
click at [313, 176] on span "Play" at bounding box center [313, 174] width 6 height 4
click at [407, 222] on span "Preview" at bounding box center [414, 225] width 13 height 9
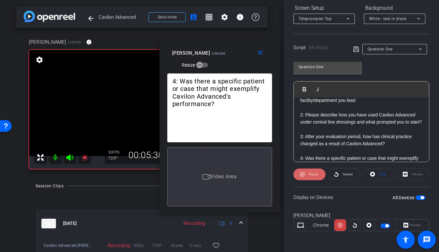
click at [316, 175] on span "Pause" at bounding box center [313, 174] width 9 height 4
click at [266, 52] on span at bounding box center [261, 53] width 21 height 16
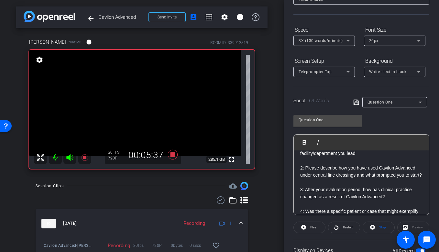
scroll to position [8, 0]
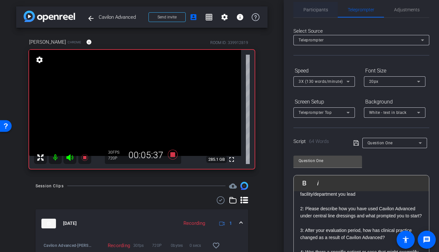
click at [312, 15] on span "Participants" at bounding box center [316, 10] width 25 height 16
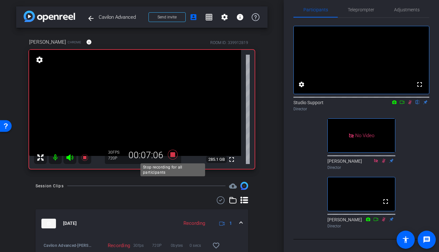
click at [172, 153] on icon at bounding box center [173, 155] width 10 height 10
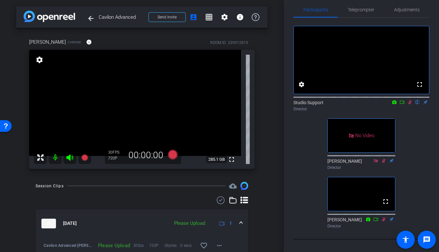
click at [407, 105] on icon at bounding box center [410, 102] width 4 height 4
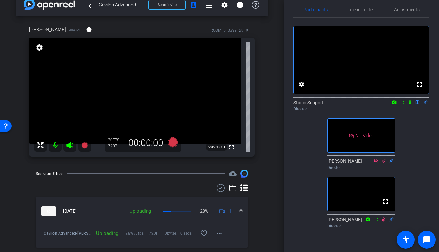
scroll to position [10, 0]
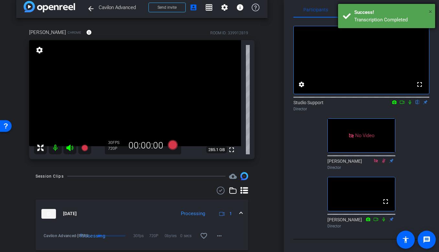
click at [407, 11] on span "×" at bounding box center [431, 12] width 4 height 8
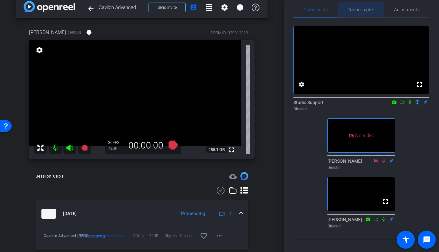
click at [366, 5] on span "Teleprompter" at bounding box center [361, 10] width 27 height 16
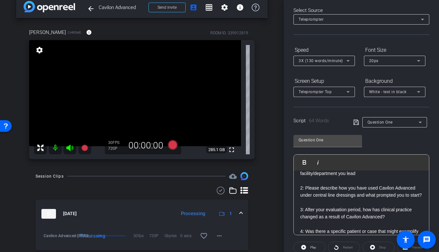
scroll to position [0, 0]
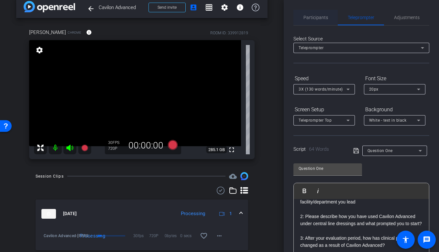
click at [306, 20] on span "Participants" at bounding box center [316, 17] width 25 height 5
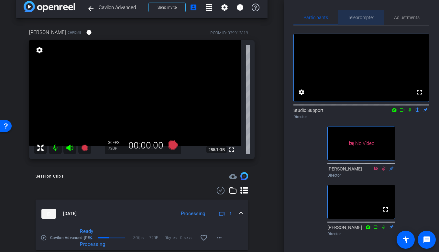
click at [357, 18] on span "Teleprompter" at bounding box center [361, 17] width 27 height 5
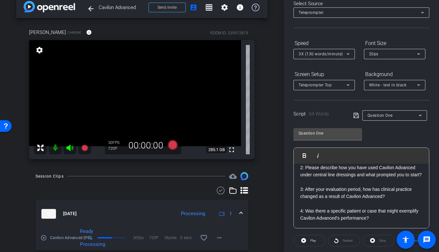
scroll to position [14, 0]
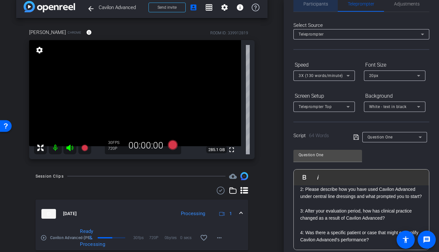
click at [311, 7] on span "Participants" at bounding box center [316, 4] width 25 height 16
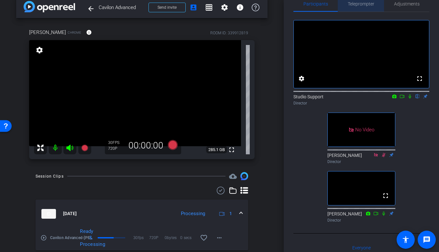
click at [354, 4] on span "Teleprompter" at bounding box center [361, 4] width 27 height 5
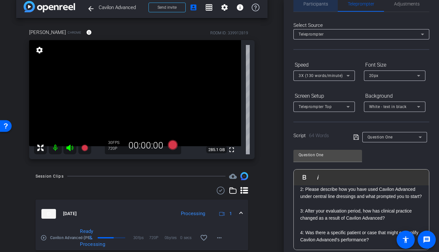
click at [330, 6] on div "Participants" at bounding box center [316, 4] width 44 height 16
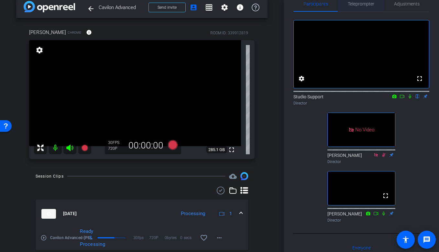
click at [361, 3] on span "Teleprompter" at bounding box center [361, 4] width 27 height 5
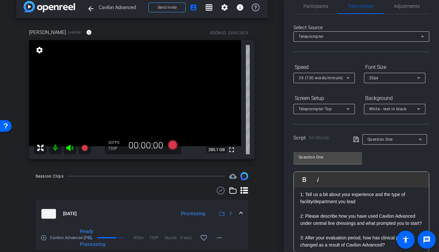
scroll to position [0, 0]
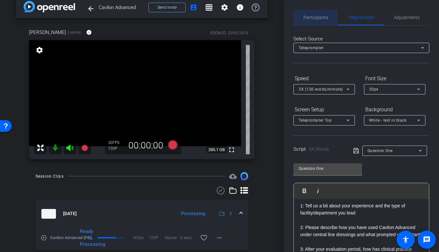
click at [316, 18] on span "Participants" at bounding box center [316, 17] width 25 height 5
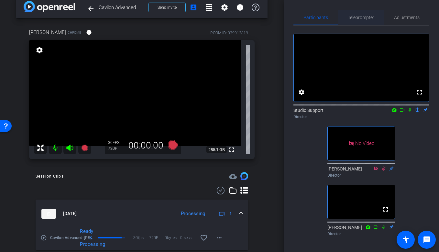
click at [361, 16] on span "Teleprompter" at bounding box center [361, 17] width 27 height 5
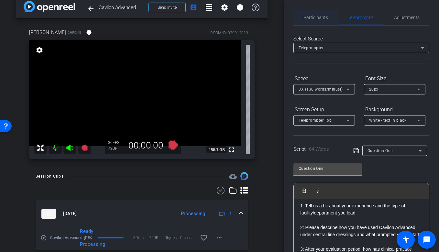
click at [317, 17] on span "Participants" at bounding box center [316, 17] width 25 height 5
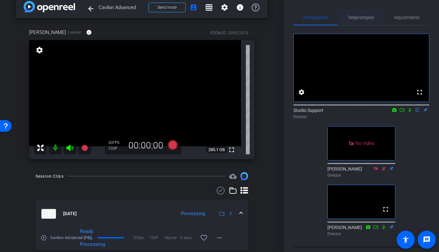
click at [367, 12] on span "Teleprompter" at bounding box center [361, 18] width 27 height 16
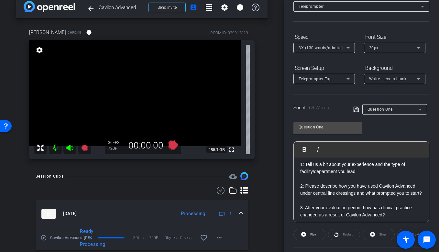
scroll to position [43, 0]
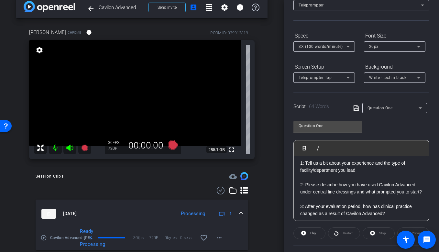
click at [297, 182] on div "1: Tell us a bit about your experience and the type of facility/department you …" at bounding box center [361, 199] width 135 height 93
click at [309, 233] on span "Play" at bounding box center [312, 233] width 7 height 9
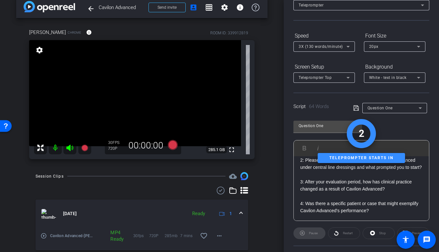
scroll to position [102, 0]
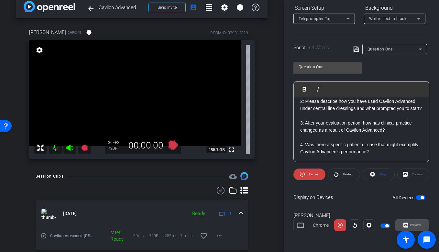
click at [407, 223] on span "Preview" at bounding box center [414, 225] width 13 height 9
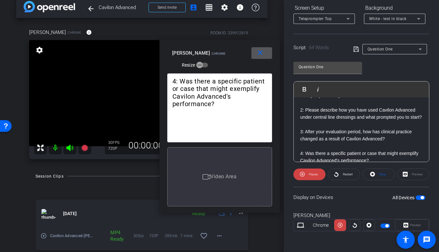
scroll to position [17, 0]
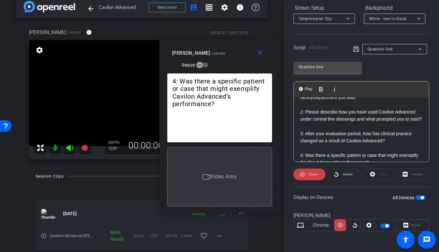
click at [298, 111] on div "1: Tell us a bit about your experience and the type of facility/department you …" at bounding box center [361, 126] width 135 height 93
click at [311, 176] on span "Pause" at bounding box center [312, 174] width 10 height 9
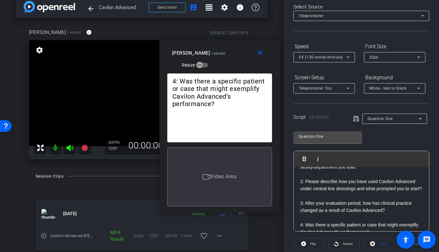
scroll to position [30, 0]
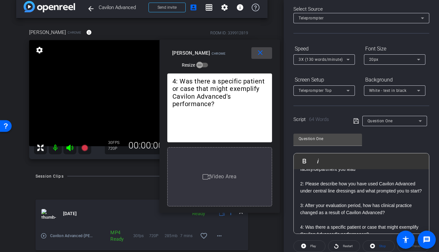
click at [261, 57] on span at bounding box center [261, 53] width 21 height 16
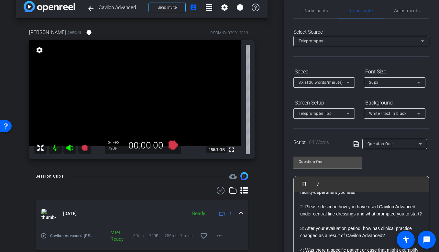
scroll to position [0, 0]
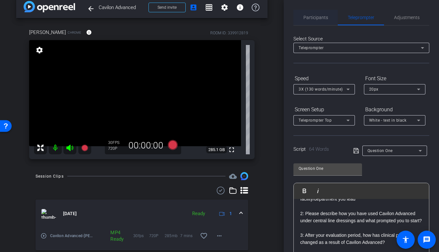
click at [314, 21] on span "Participants" at bounding box center [316, 18] width 25 height 16
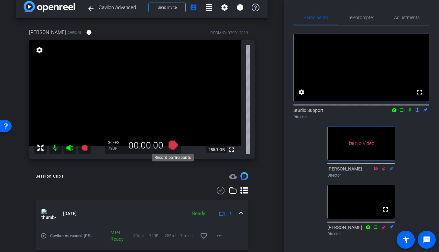
click at [172, 147] on icon at bounding box center [173, 145] width 10 height 10
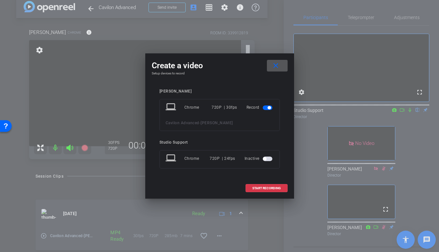
click at [281, 66] on span at bounding box center [277, 66] width 21 height 16
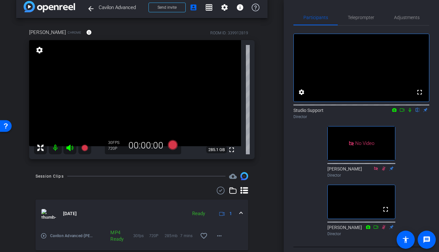
drag, startPoint x: 169, startPoint y: 145, endPoint x: 170, endPoint y: 172, distance: 26.9
click at [170, 172] on div "arrow_back Cavilon Advanced Back to project Send invite account_box grid_on set…" at bounding box center [142, 116] width 284 height 252
click at [170, 142] on icon at bounding box center [173, 145] width 10 height 10
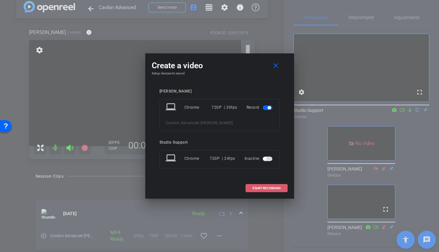
click at [271, 187] on span "START RECORDING" at bounding box center [266, 188] width 28 height 3
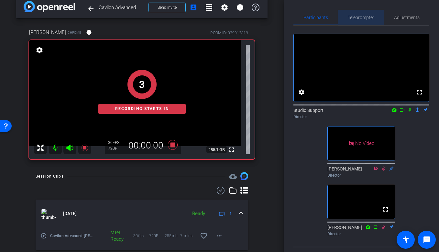
click at [362, 18] on span "Teleprompter" at bounding box center [361, 17] width 27 height 5
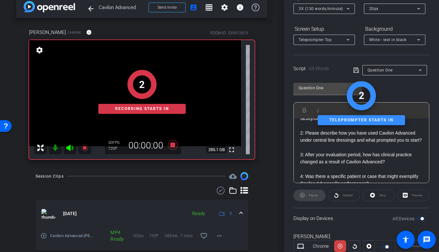
scroll to position [102, 0]
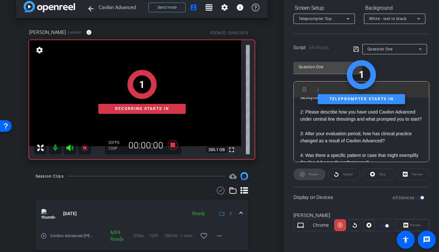
click at [407, 226] on div "Preview" at bounding box center [412, 225] width 34 height 12
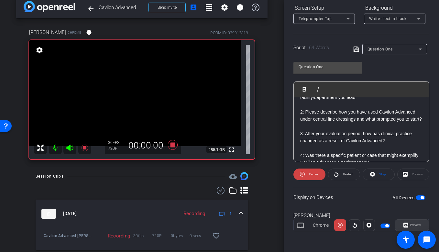
click at [407, 228] on span "Preview" at bounding box center [414, 225] width 13 height 9
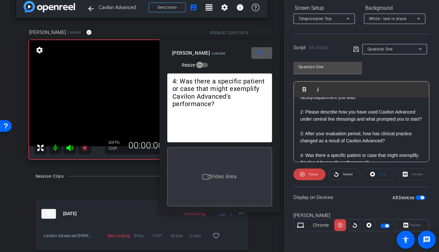
click at [301, 110] on p "2: Please describe how you have used Cavilon Advanced under central line dressi…" at bounding box center [361, 115] width 122 height 15
click at [303, 92] on button "Play Play from this location" at bounding box center [305, 89] width 15 height 13
click at [308, 172] on span "Pause" at bounding box center [312, 174] width 10 height 9
click at [308, 172] on span at bounding box center [309, 175] width 31 height 16
click at [308, 172] on span "Pause" at bounding box center [312, 174] width 10 height 9
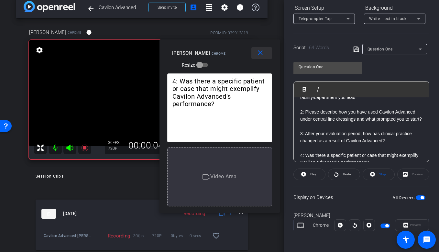
click at [256, 51] on mat-icon "close" at bounding box center [260, 53] width 8 height 8
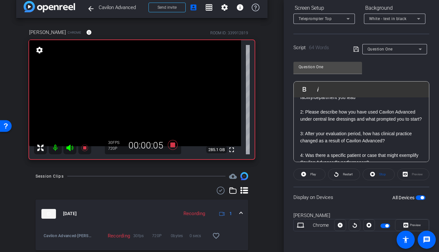
scroll to position [0, 0]
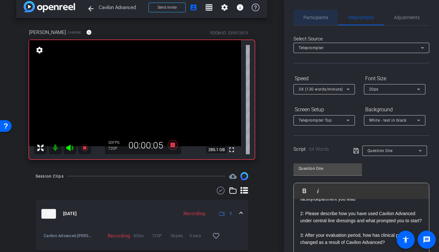
click at [311, 22] on span "Participants" at bounding box center [316, 18] width 25 height 16
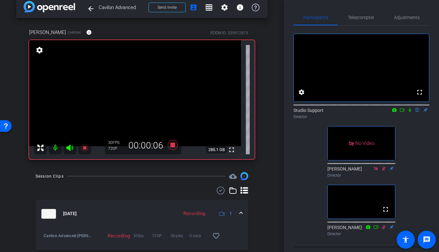
click at [407, 112] on icon at bounding box center [409, 110] width 5 height 5
click at [367, 20] on span "Teleprompter" at bounding box center [361, 18] width 27 height 16
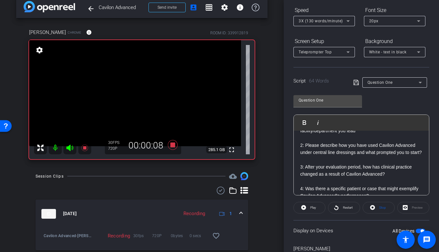
scroll to position [102, 0]
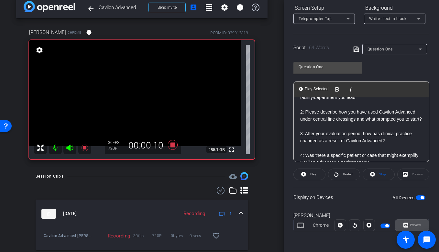
click at [407, 227] on icon at bounding box center [406, 225] width 5 height 5
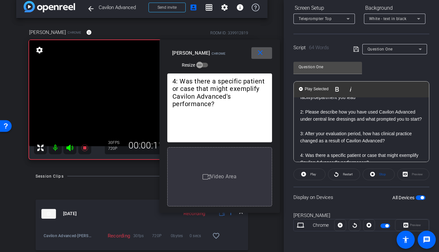
click at [264, 54] on span at bounding box center [261, 53] width 21 height 16
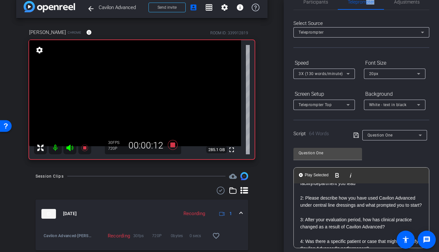
scroll to position [0, 0]
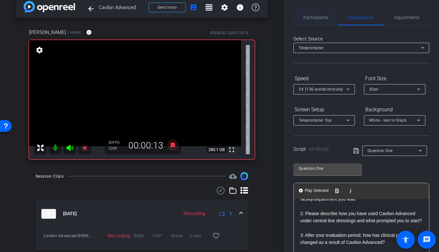
click at [307, 22] on span "Participants" at bounding box center [316, 18] width 25 height 16
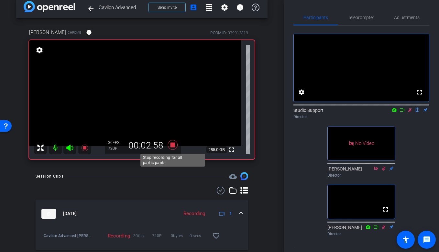
click at [177, 146] on icon at bounding box center [173, 145] width 10 height 10
click at [407, 112] on icon at bounding box center [410, 110] width 4 height 4
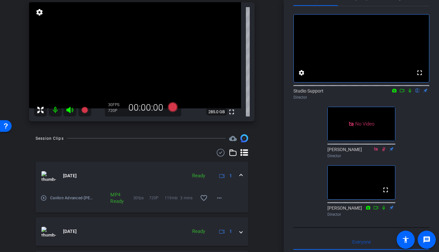
scroll to position [51, 0]
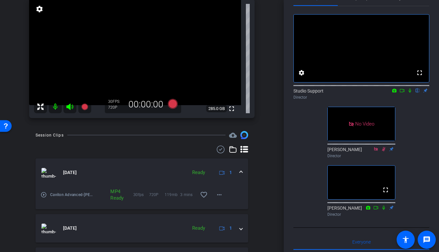
click at [45, 193] on mat-icon "play_circle_outline" at bounding box center [43, 195] width 6 height 6
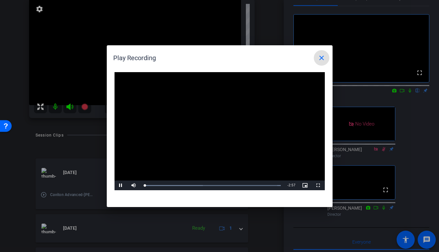
click at [321, 58] on mat-icon "close" at bounding box center [322, 58] width 8 height 8
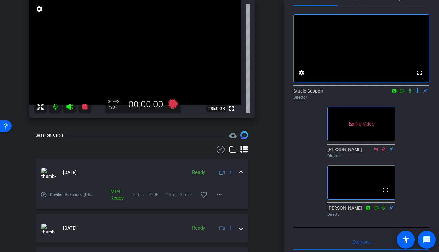
click at [46, 195] on mat-icon "play_circle_outline" at bounding box center [43, 195] width 6 height 6
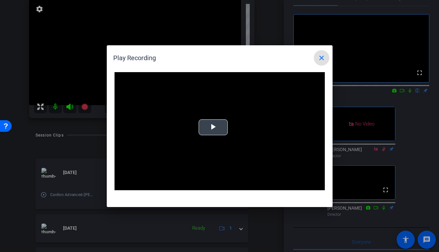
click at [231, 122] on video "Video Player" at bounding box center [220, 131] width 210 height 118
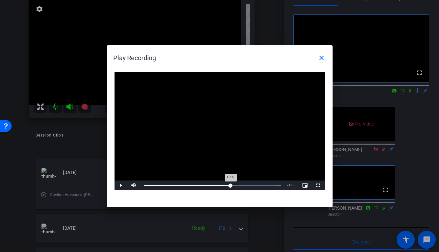
click at [230, 185] on div "Loaded : 100.00% 1:53 0:00" at bounding box center [213, 186] width 138 height 2
click at [315, 58] on span at bounding box center [322, 58] width 16 height 16
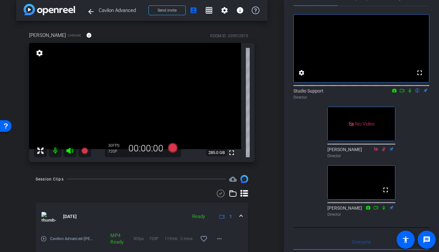
scroll to position [0, 0]
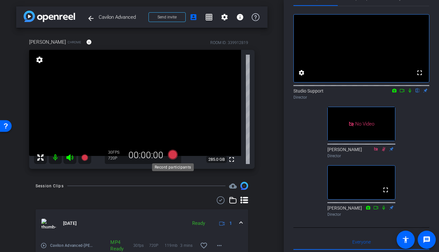
click at [171, 151] on icon at bounding box center [173, 155] width 10 height 10
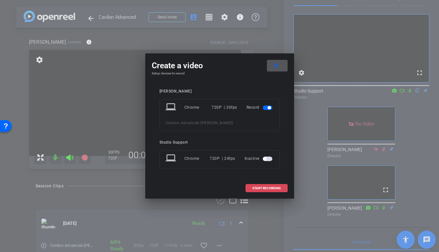
click at [279, 188] on span "START RECORDING" at bounding box center [266, 188] width 28 height 3
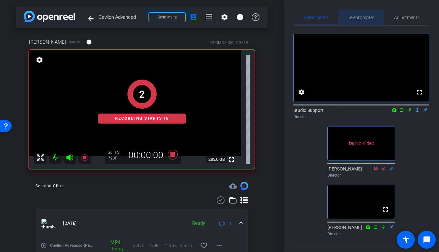
click at [361, 14] on span "Teleprompter" at bounding box center [361, 18] width 27 height 16
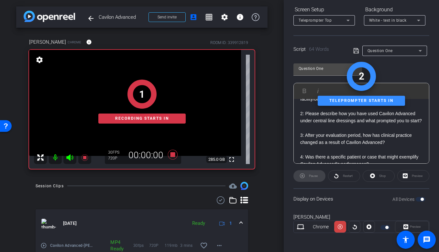
scroll to position [102, 0]
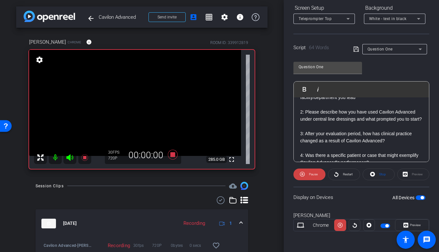
click at [300, 111] on div "1: Tell us a bit about your experience and the type of facility/department you …" at bounding box center [361, 126] width 135 height 93
click at [302, 89] on img "button" at bounding box center [301, 89] width 4 height 4
click at [406, 224] on icon at bounding box center [406, 225] width 5 height 5
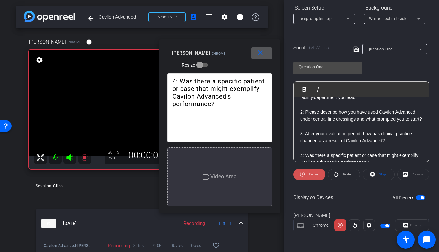
click at [312, 170] on span "Pause" at bounding box center [312, 174] width 10 height 9
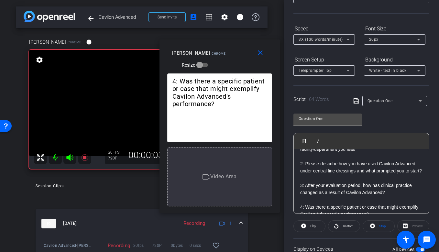
scroll to position [0, 0]
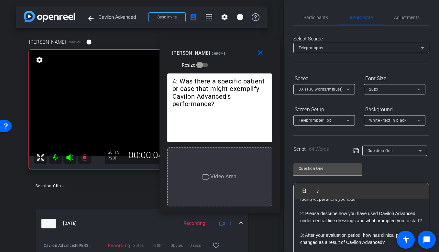
click at [315, 6] on div "Participants Teleprompter Adjustments settings Studio Support flip Director She…" at bounding box center [361, 126] width 155 height 252
click at [311, 12] on span "Participants" at bounding box center [316, 18] width 25 height 16
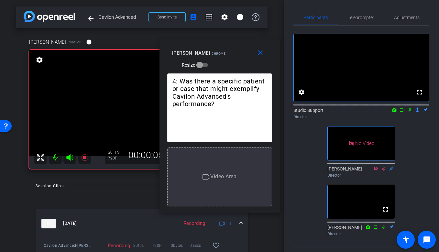
click at [407, 112] on icon at bounding box center [409, 110] width 5 height 5
click at [356, 19] on span "Teleprompter" at bounding box center [361, 17] width 27 height 5
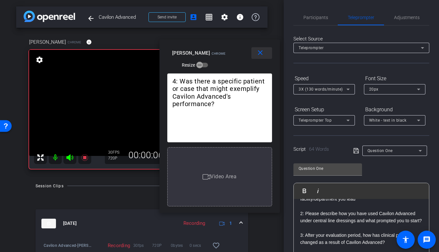
click at [262, 45] on span at bounding box center [261, 53] width 21 height 16
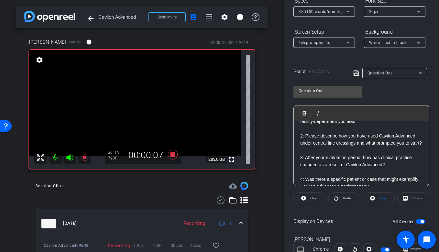
scroll to position [102, 0]
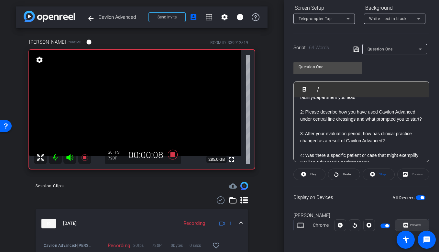
click at [407, 225] on span "Preview" at bounding box center [415, 225] width 11 height 4
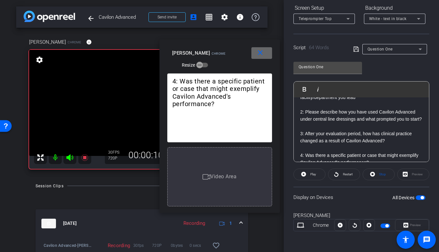
click at [260, 53] on mat-icon "close" at bounding box center [260, 53] width 8 height 8
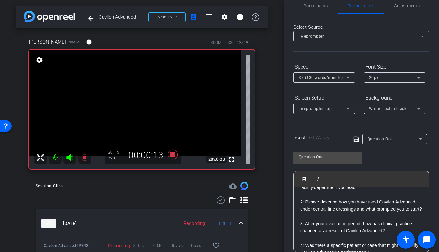
scroll to position [0, 0]
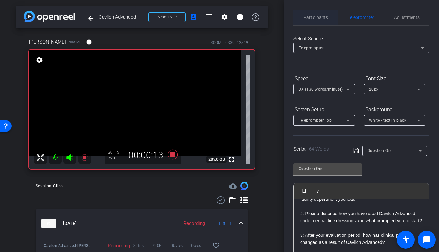
click at [312, 17] on span "Participants" at bounding box center [316, 17] width 25 height 5
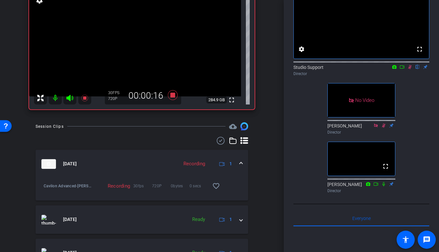
scroll to position [59, 0]
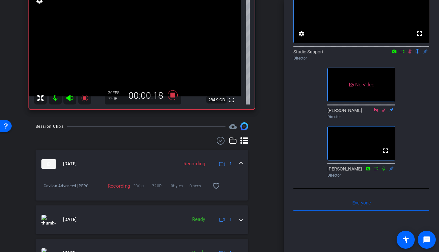
click at [385, 171] on icon at bounding box center [383, 168] width 5 height 5
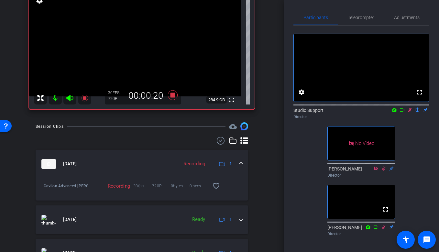
scroll to position [0, 0]
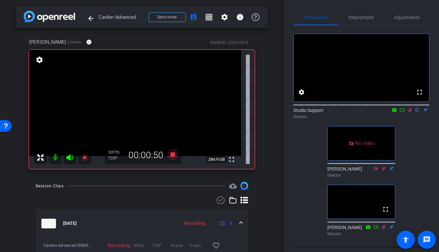
click at [407, 112] on icon at bounding box center [410, 110] width 4 height 4
click at [407, 112] on icon at bounding box center [410, 110] width 3 height 4
click at [407, 112] on icon at bounding box center [410, 110] width 4 height 4
click at [407, 112] on icon at bounding box center [410, 110] width 3 height 4
click at [407, 112] on icon at bounding box center [410, 110] width 4 height 4
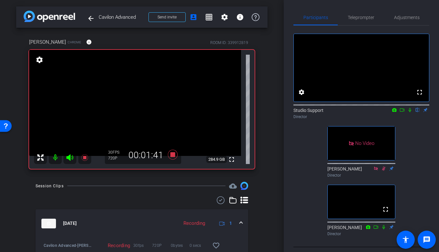
drag, startPoint x: 410, startPoint y: 120, endPoint x: 302, endPoint y: 122, distance: 107.8
click at [307, 120] on div "Studio Support flip Director" at bounding box center [362, 113] width 136 height 13
click at [172, 156] on icon at bounding box center [173, 155] width 10 height 10
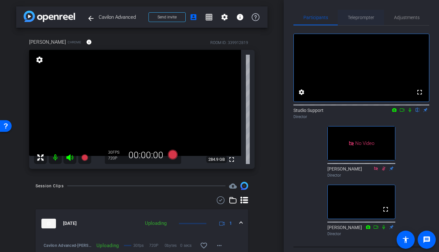
click at [350, 14] on span "Teleprompter" at bounding box center [361, 18] width 27 height 16
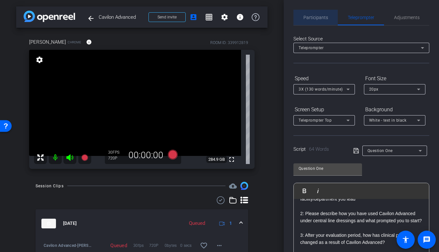
click at [323, 22] on span "Participants" at bounding box center [316, 18] width 25 height 16
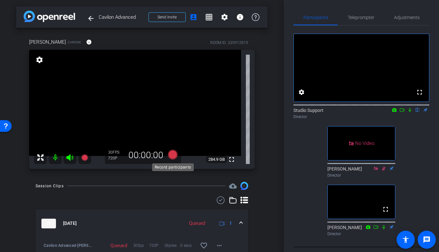
click at [169, 158] on icon at bounding box center [173, 155] width 16 height 12
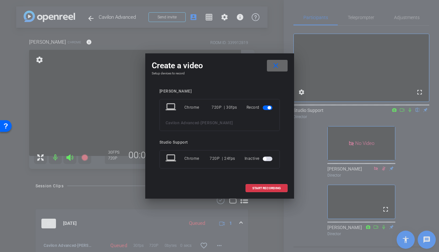
click at [275, 64] on mat-icon "close" at bounding box center [276, 66] width 8 height 8
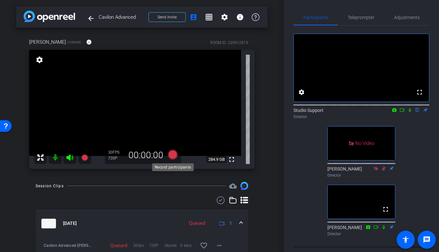
click at [174, 157] on icon at bounding box center [173, 155] width 10 height 10
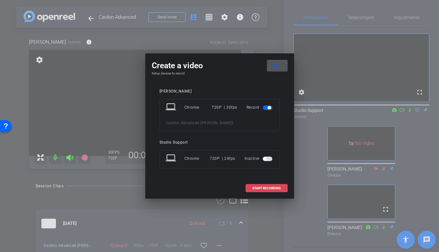
click at [273, 183] on span at bounding box center [266, 189] width 41 height 16
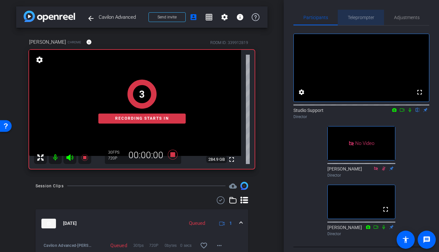
click at [369, 21] on span "Teleprompter" at bounding box center [361, 18] width 27 height 16
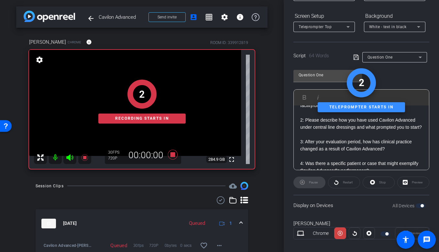
scroll to position [102, 0]
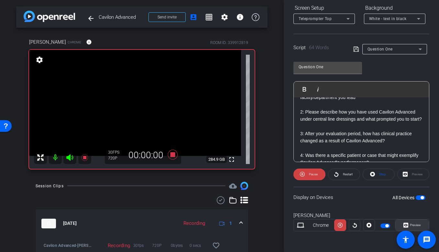
click at [407, 224] on span "Preview" at bounding box center [415, 225] width 11 height 4
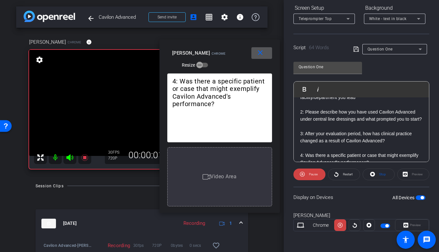
click at [299, 111] on div "1: Tell us a bit about your experience and the type of facility/department you …" at bounding box center [361, 126] width 135 height 93
click at [310, 90] on span "Play" at bounding box center [309, 89] width 10 height 6
click at [306, 176] on span at bounding box center [310, 175] width 32 height 16
click at [264, 54] on span at bounding box center [261, 53] width 21 height 16
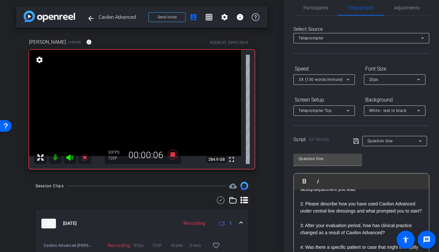
scroll to position [1, 0]
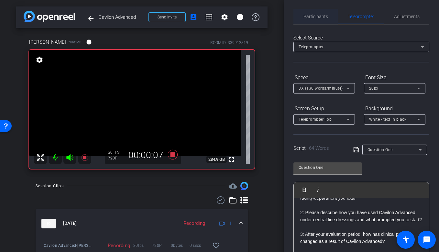
click at [313, 21] on span "Participants" at bounding box center [316, 17] width 25 height 16
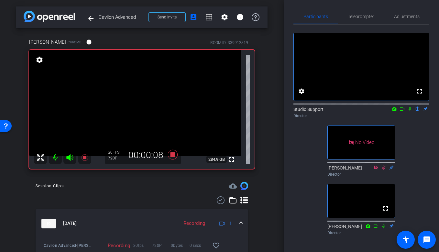
click at [407, 112] on mat-icon at bounding box center [410, 109] width 8 height 6
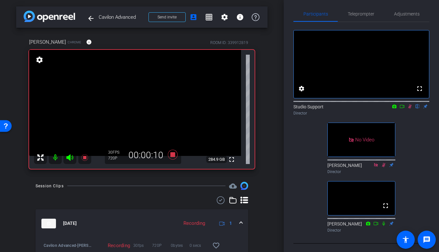
scroll to position [0, 0]
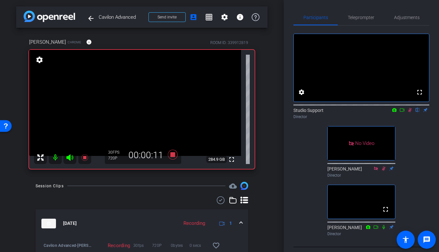
click at [407, 112] on icon at bounding box center [409, 110] width 5 height 5
click at [407, 112] on icon at bounding box center [410, 110] width 3 height 4
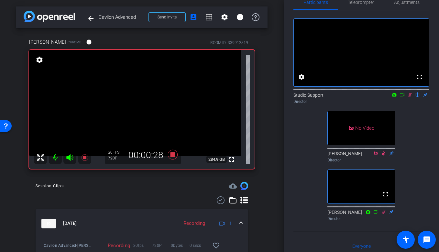
scroll to position [17, 0]
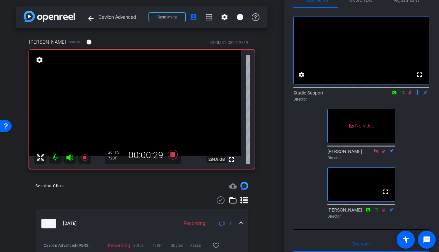
click at [407, 95] on mat-icon at bounding box center [410, 93] width 8 height 6
click at [407, 95] on icon at bounding box center [409, 92] width 5 height 5
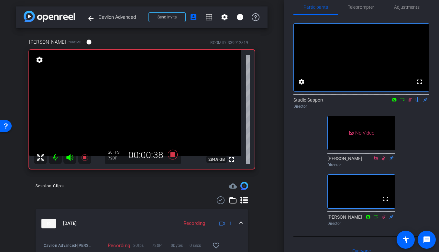
scroll to position [0, 0]
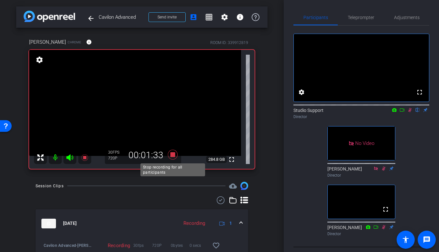
click at [172, 155] on icon at bounding box center [173, 155] width 10 height 10
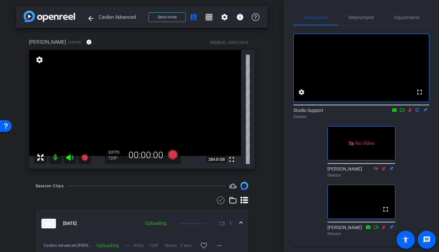
click at [407, 112] on icon at bounding box center [409, 110] width 5 height 5
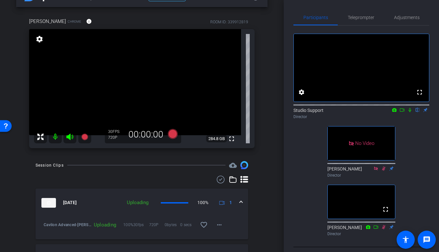
scroll to position [22, 0]
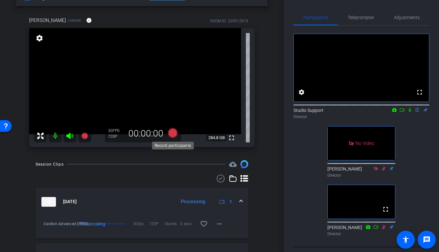
click at [174, 131] on icon at bounding box center [173, 133] width 10 height 10
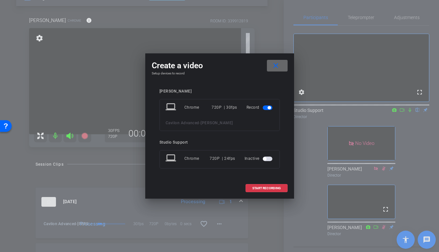
click at [282, 66] on span at bounding box center [277, 66] width 21 height 16
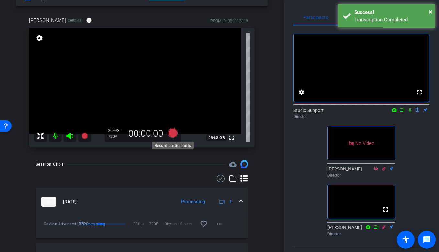
click at [170, 138] on icon at bounding box center [173, 133] width 16 height 12
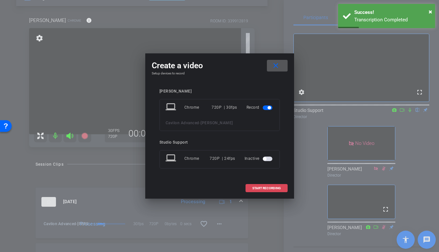
click at [253, 186] on span at bounding box center [266, 189] width 41 height 16
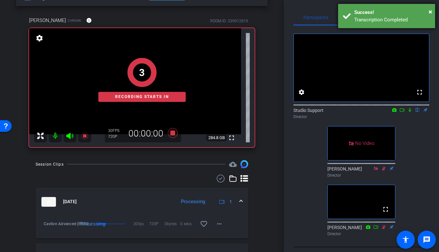
click at [378, 15] on div "Success!" at bounding box center [392, 12] width 76 height 7
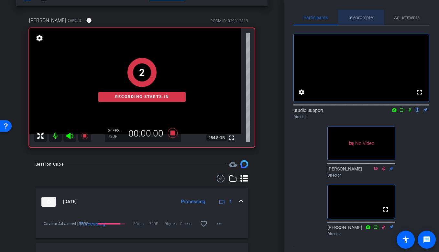
click at [364, 15] on span "Teleprompter" at bounding box center [361, 17] width 27 height 5
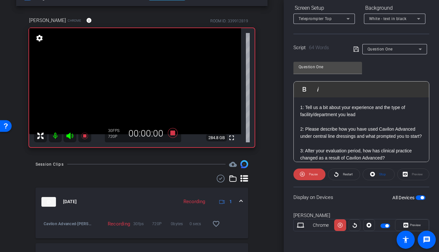
scroll to position [0, 0]
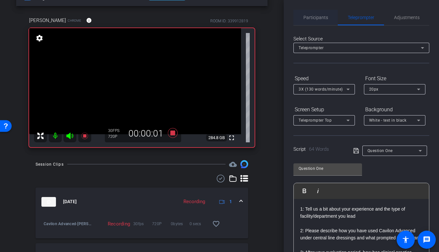
click at [316, 19] on span "Participants" at bounding box center [316, 17] width 25 height 5
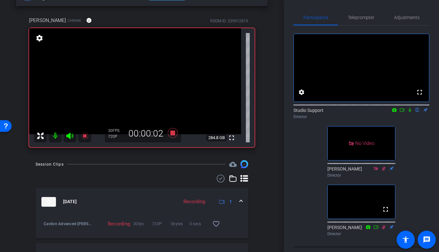
click at [407, 112] on icon at bounding box center [410, 110] width 3 height 4
click at [353, 17] on span "Teleprompter" at bounding box center [361, 17] width 27 height 5
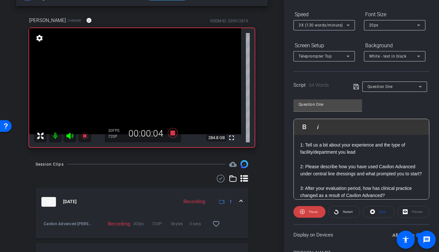
scroll to position [99, 0]
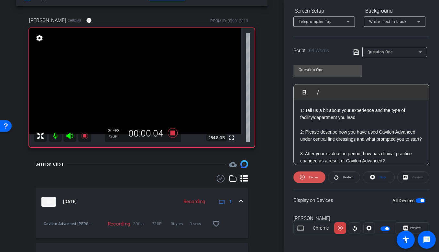
click at [313, 176] on span "Pause" at bounding box center [313, 177] width 9 height 4
click at [407, 225] on span "Preview" at bounding box center [414, 228] width 13 height 9
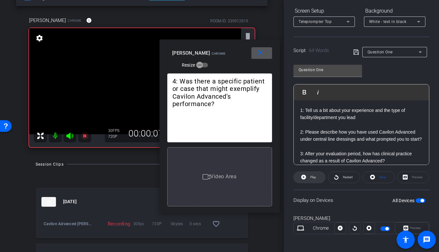
click at [309, 177] on span "Play" at bounding box center [312, 177] width 7 height 9
click at [261, 55] on mat-icon "close" at bounding box center [260, 53] width 8 height 8
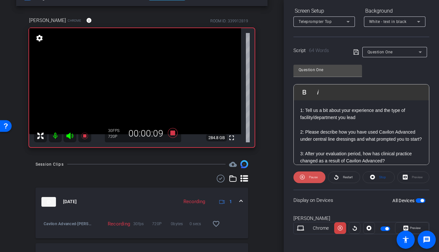
click at [312, 178] on span "Pause" at bounding box center [313, 177] width 9 height 4
click at [407, 227] on span "Preview" at bounding box center [415, 228] width 11 height 4
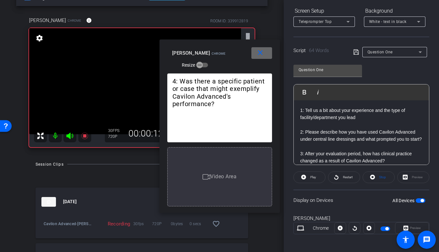
click at [262, 51] on mat-icon "close" at bounding box center [260, 53] width 8 height 8
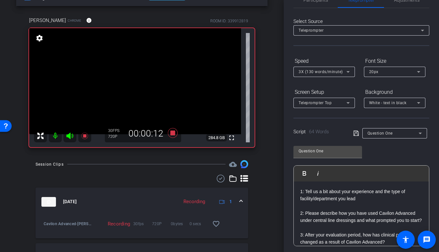
scroll to position [0, 0]
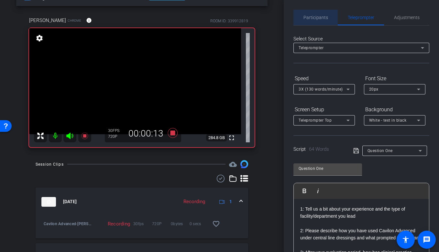
click at [320, 20] on span "Participants" at bounding box center [316, 18] width 25 height 16
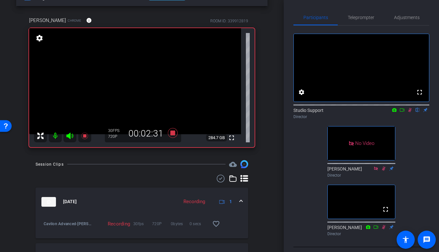
click at [407, 107] on div at bounding box center [362, 104] width 136 height 5
click at [407, 112] on icon at bounding box center [409, 110] width 5 height 5
click at [172, 132] on icon at bounding box center [173, 133] width 10 height 10
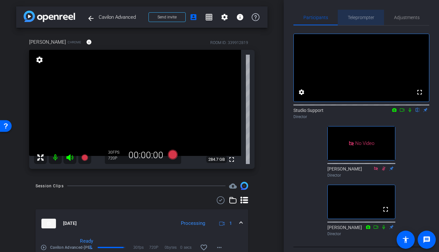
click at [359, 20] on span "Teleprompter" at bounding box center [361, 18] width 27 height 16
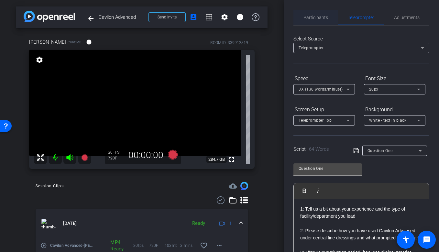
click at [305, 17] on span "Participants" at bounding box center [316, 17] width 25 height 5
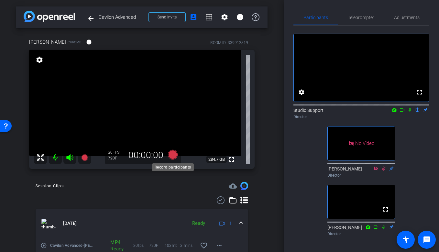
click at [171, 155] on icon at bounding box center [173, 155] width 10 height 10
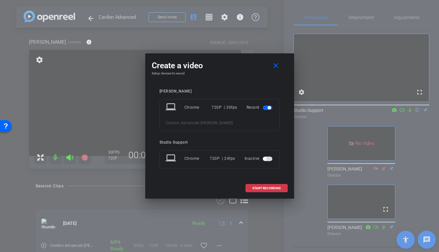
click at [265, 70] on div "Create a video close" at bounding box center [220, 66] width 136 height 12
click at [275, 65] on mat-icon "close" at bounding box center [276, 66] width 8 height 8
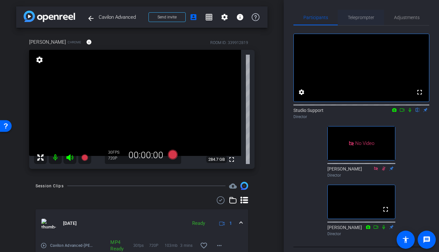
click at [355, 25] on span "Teleprompter" at bounding box center [361, 18] width 27 height 16
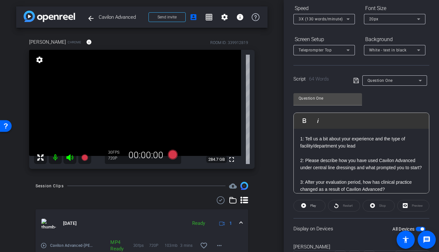
scroll to position [102, 0]
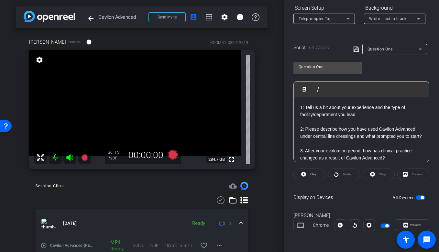
click at [407, 195] on span "button" at bounding box center [421, 197] width 10 height 5
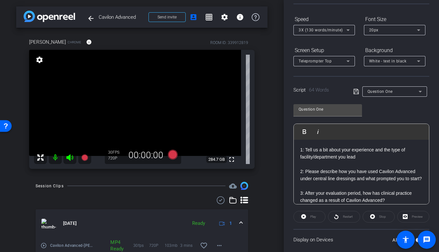
scroll to position [0, 0]
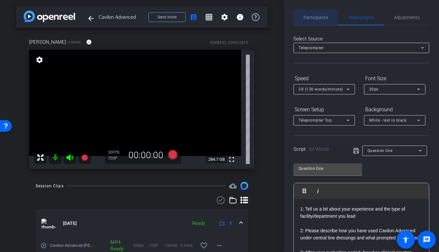
click at [312, 13] on span "Participants" at bounding box center [316, 18] width 25 height 16
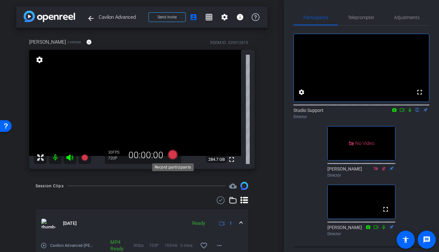
click at [168, 156] on icon at bounding box center [173, 155] width 16 height 12
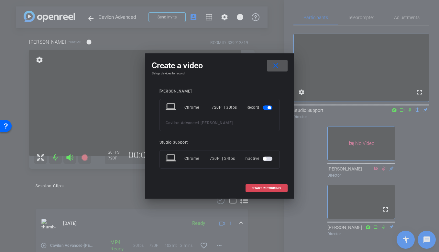
click at [257, 190] on span at bounding box center [266, 189] width 41 height 16
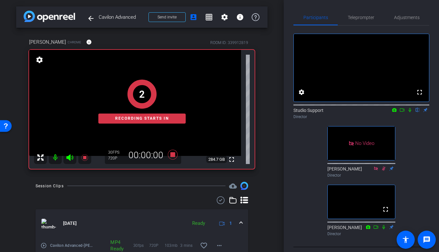
click at [407, 112] on icon at bounding box center [409, 110] width 5 height 5
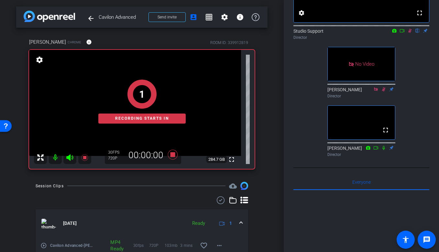
scroll to position [91, 0]
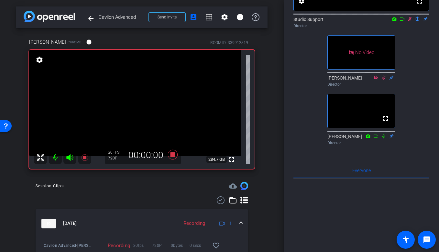
click at [383, 139] on icon at bounding box center [383, 136] width 5 height 5
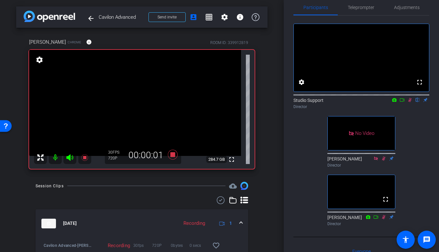
scroll to position [0, 0]
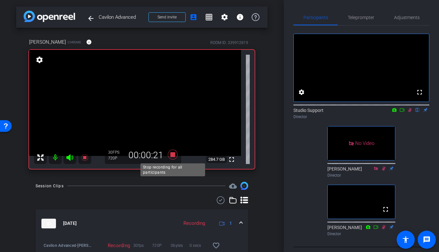
click at [175, 154] on icon at bounding box center [173, 155] width 10 height 10
click at [407, 112] on icon at bounding box center [409, 110] width 5 height 5
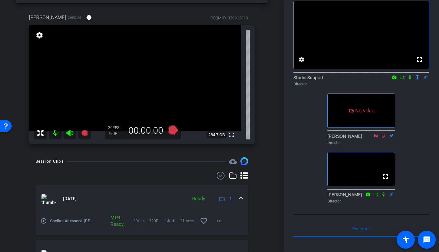
scroll to position [31, 0]
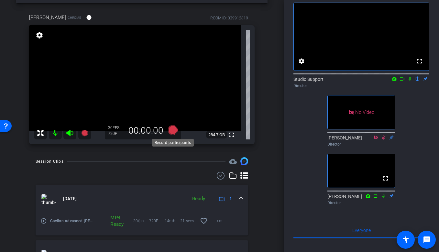
click at [174, 134] on icon at bounding box center [173, 130] width 10 height 10
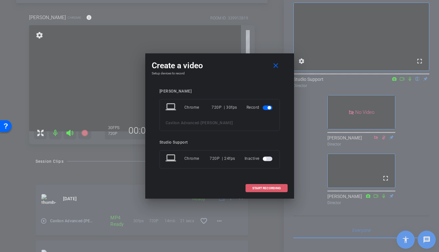
click at [261, 185] on span at bounding box center [266, 189] width 41 height 16
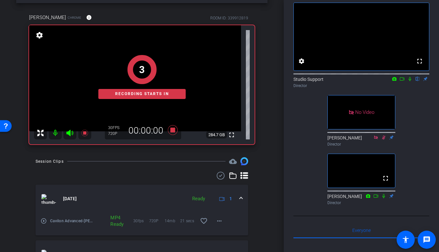
click at [407, 81] on icon at bounding box center [409, 79] width 5 height 5
click at [384, 198] on icon at bounding box center [383, 196] width 5 height 5
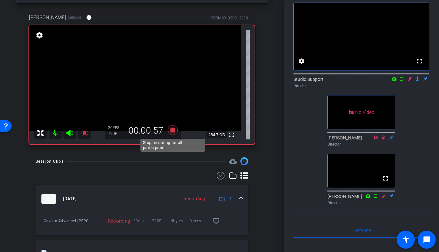
click at [173, 130] on icon at bounding box center [173, 130] width 10 height 10
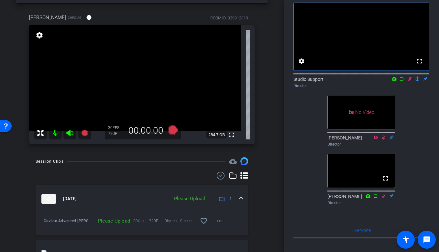
click at [407, 81] on icon at bounding box center [410, 79] width 4 height 4
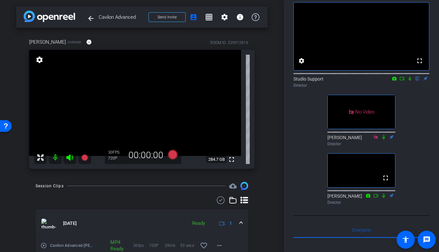
scroll to position [23, 0]
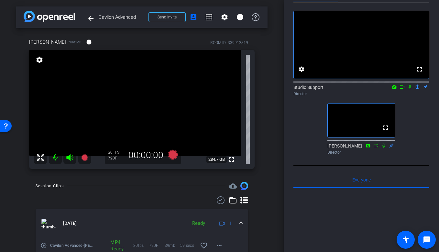
click at [290, 94] on div "Participants Teleprompter Adjustments fullscreen settings Studio Support flip D…" at bounding box center [361, 126] width 155 height 252
